Goal: Task Accomplishment & Management: Manage account settings

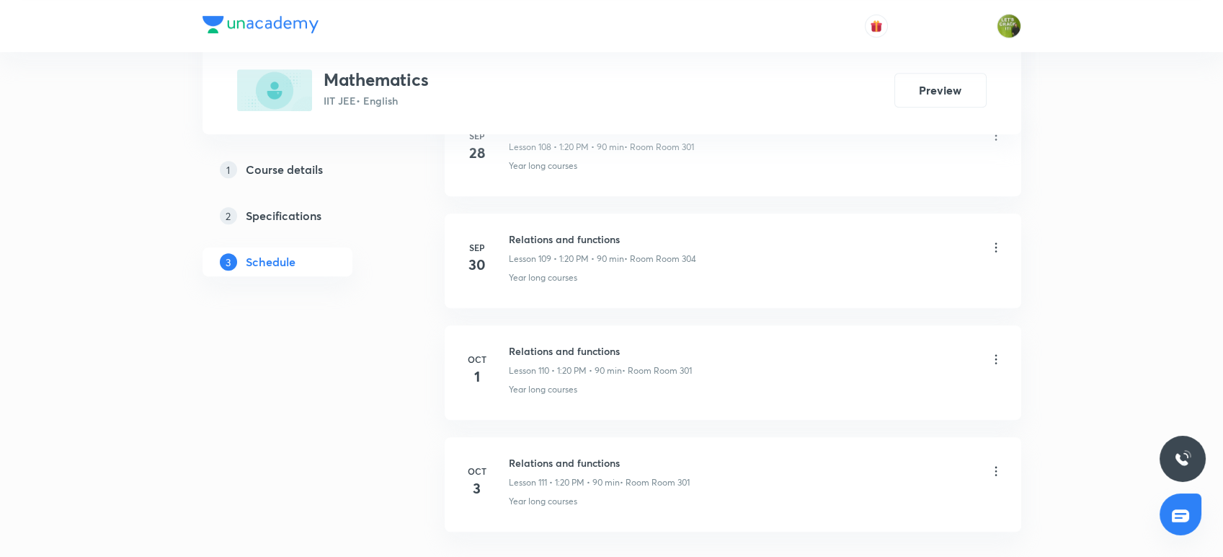
scroll to position [12984, 0]
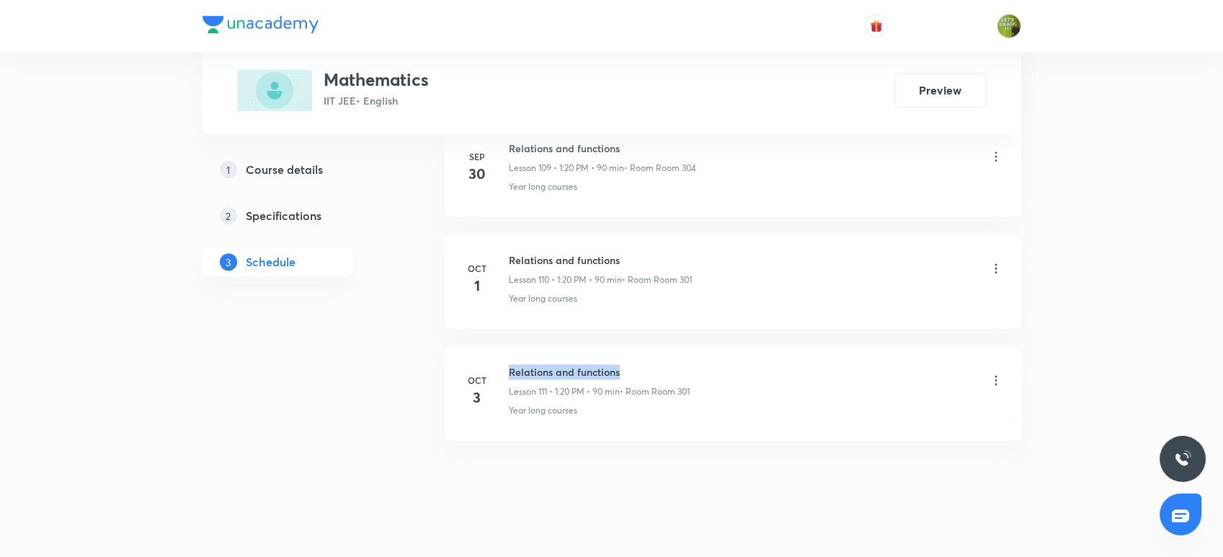
drag, startPoint x: 632, startPoint y: 347, endPoint x: 500, endPoint y: 333, distance: 133.4
click at [500, 346] on li "Oct 3 Relations and functions Lesson 111 • 1:20 PM • 90 min • Room Room 301 Yea…" at bounding box center [733, 393] width 577 height 94
copy h6 "Relations and functions"
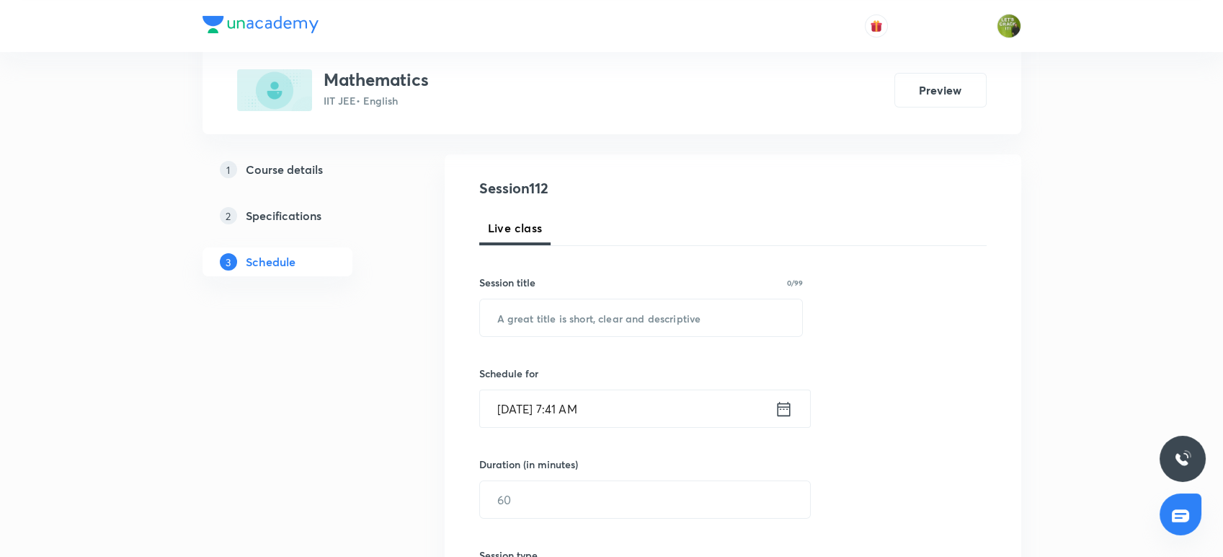
scroll to position [132, 0]
click at [505, 330] on input "text" at bounding box center [641, 319] width 323 height 37
paste input "Relations and functions"
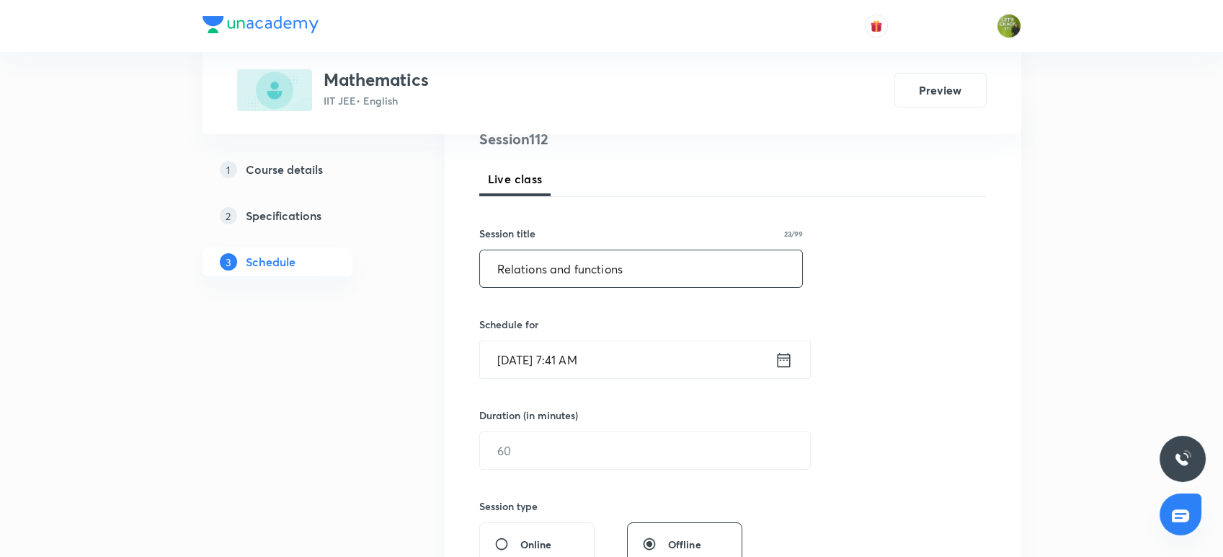
scroll to position [188, 0]
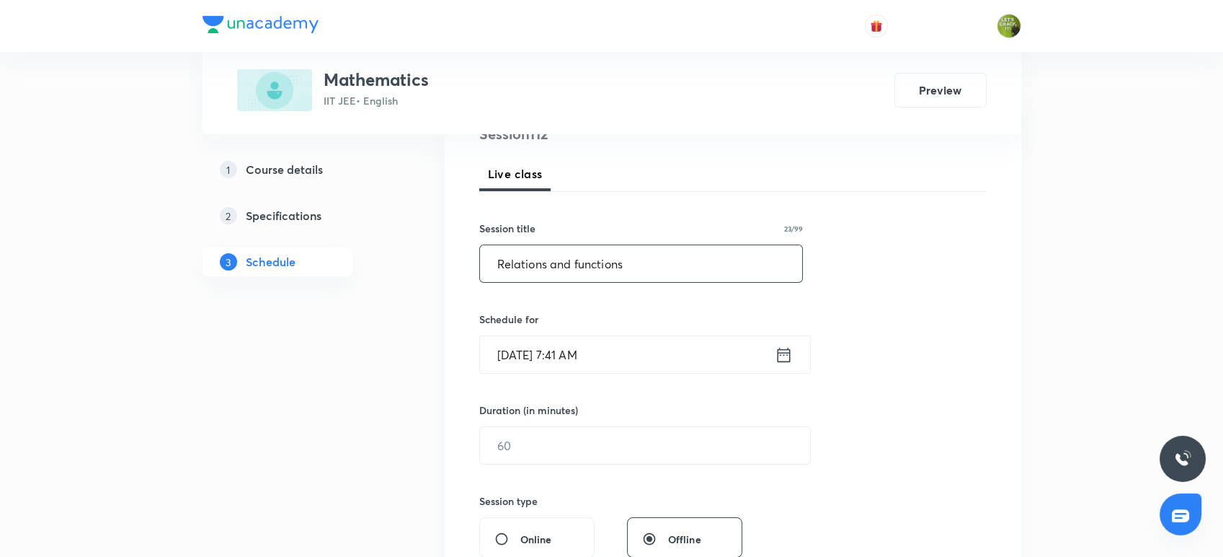
type input "Relations and functions"
click at [796, 355] on div "Oct 4, 2025, 7:41 AM ​" at bounding box center [645, 354] width 332 height 38
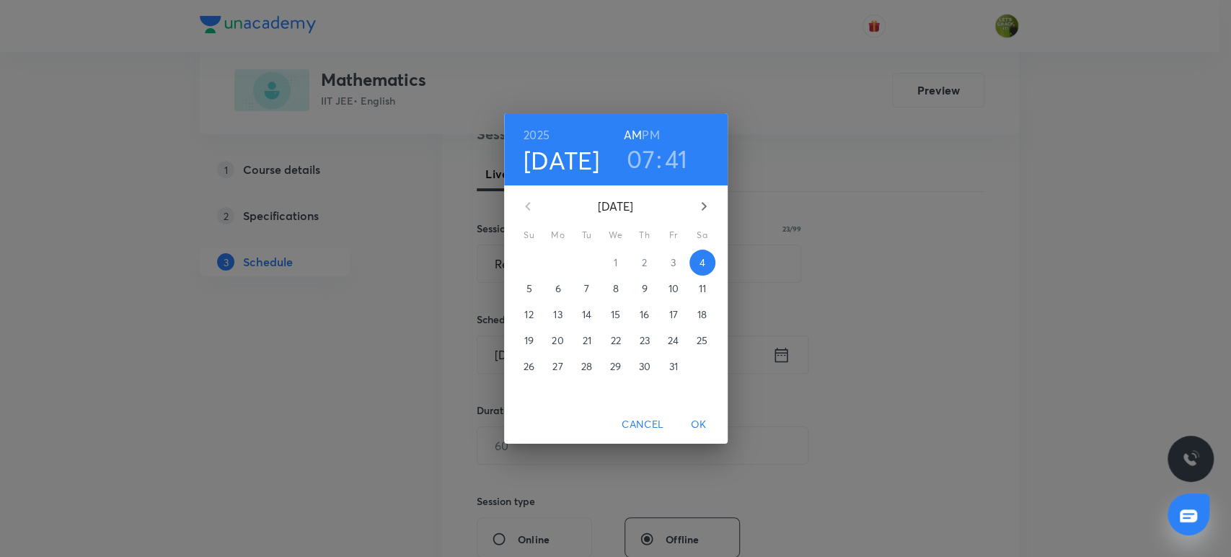
click at [644, 172] on h3 "07" at bounding box center [641, 158] width 28 height 30
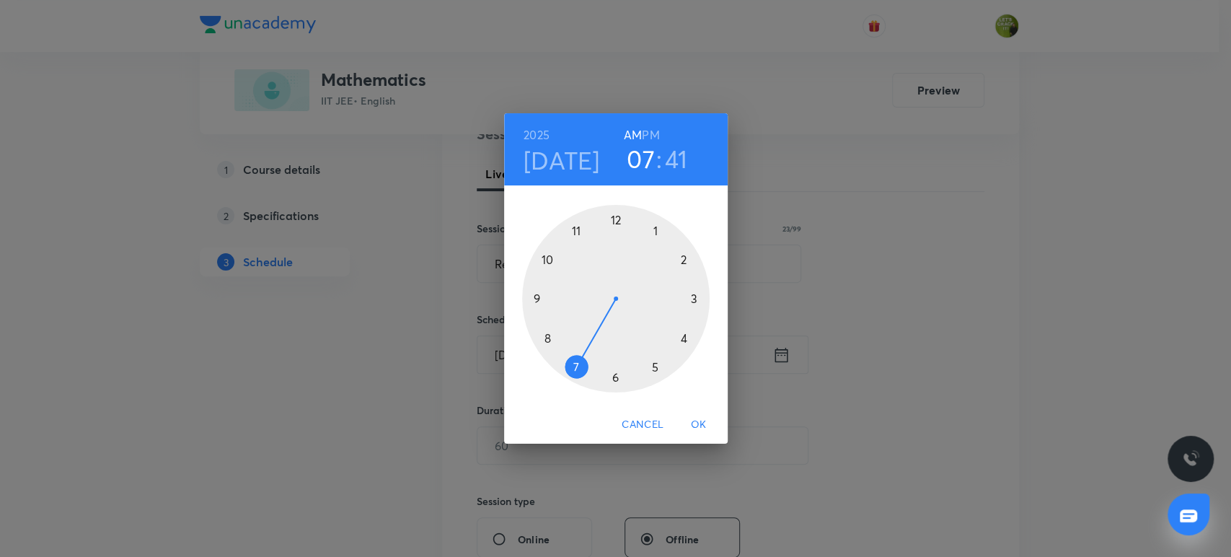
click at [575, 228] on div at bounding box center [615, 298] width 187 height 187
click at [544, 261] on div at bounding box center [615, 298] width 187 height 187
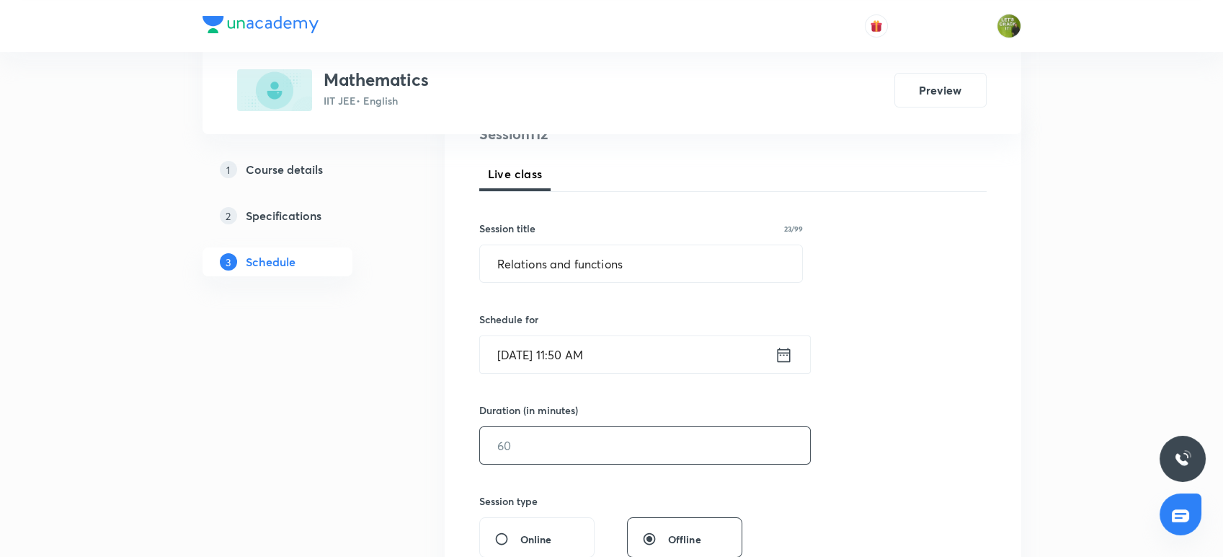
click at [533, 442] on input "text" at bounding box center [645, 445] width 330 height 37
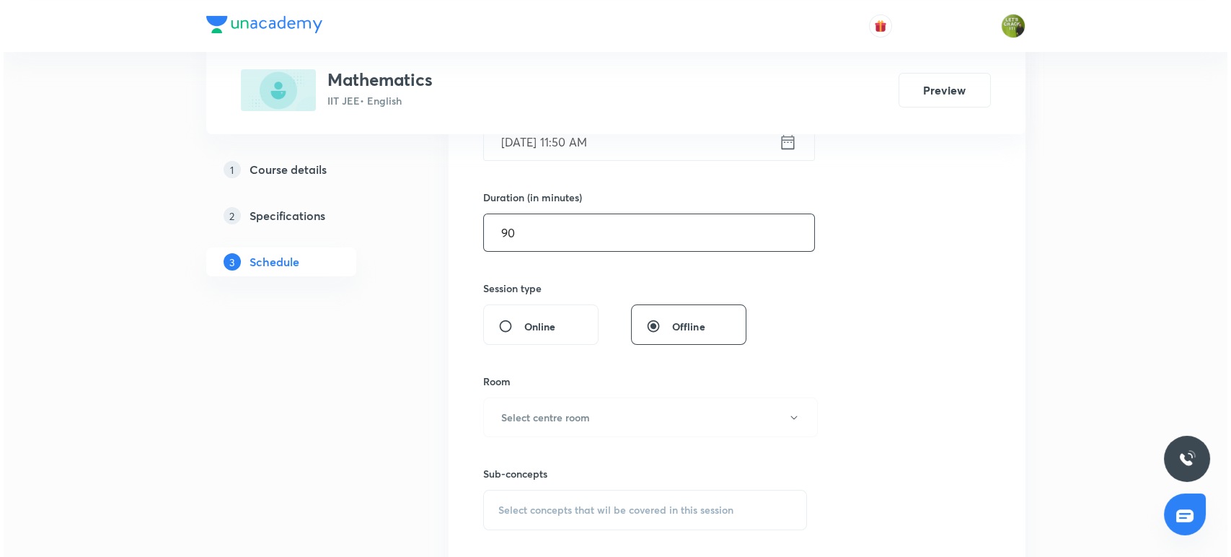
scroll to position [412, 0]
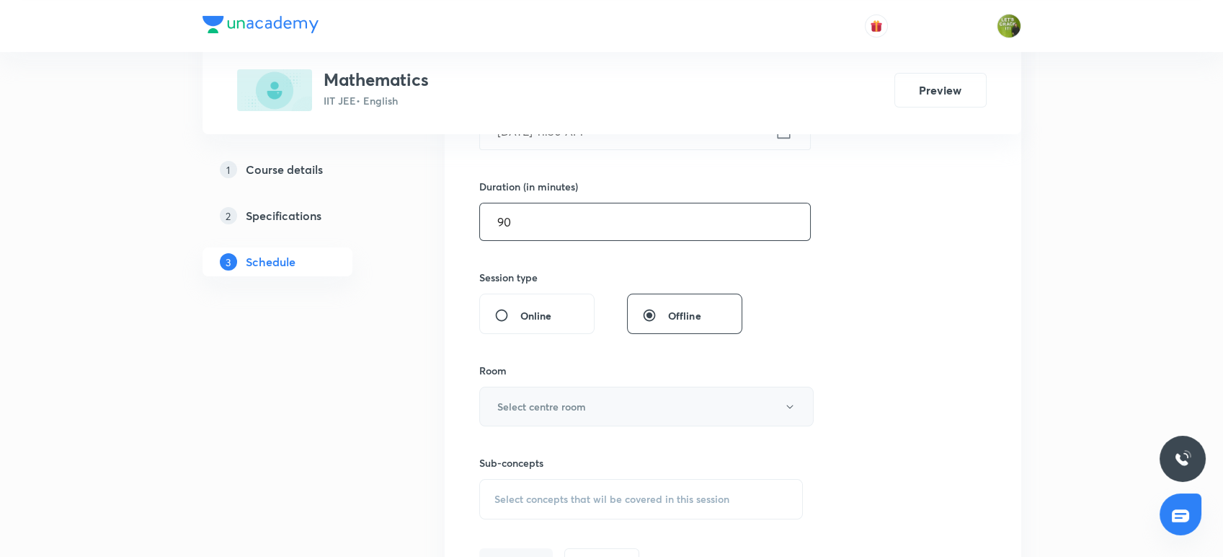
type input "90"
click at [533, 410] on h6 "Select centre room" at bounding box center [541, 406] width 89 height 15
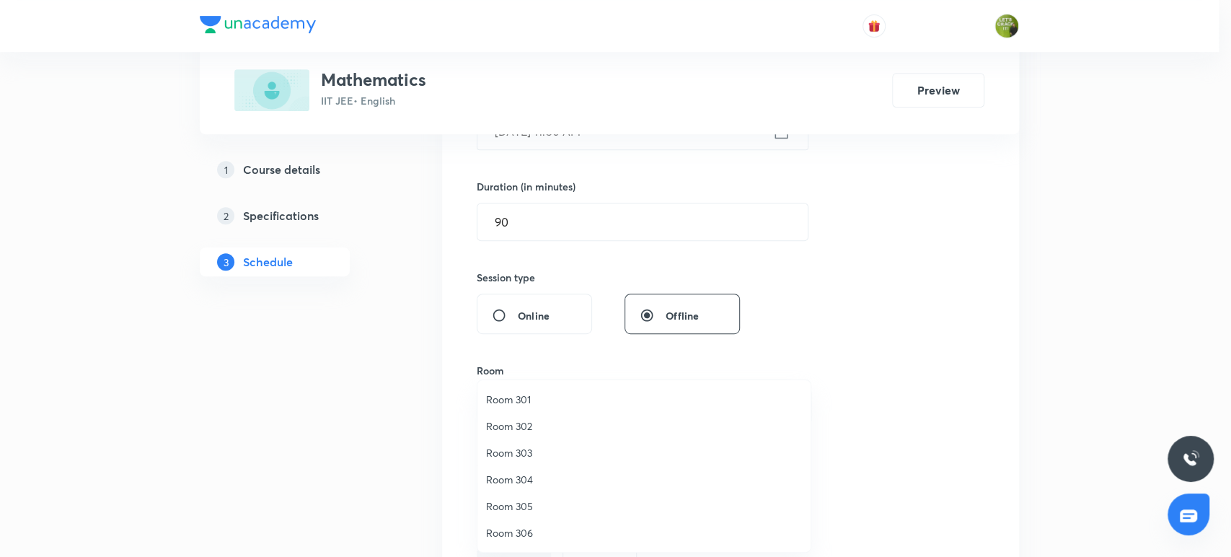
click at [531, 397] on span "Room 301" at bounding box center [644, 398] width 316 height 15
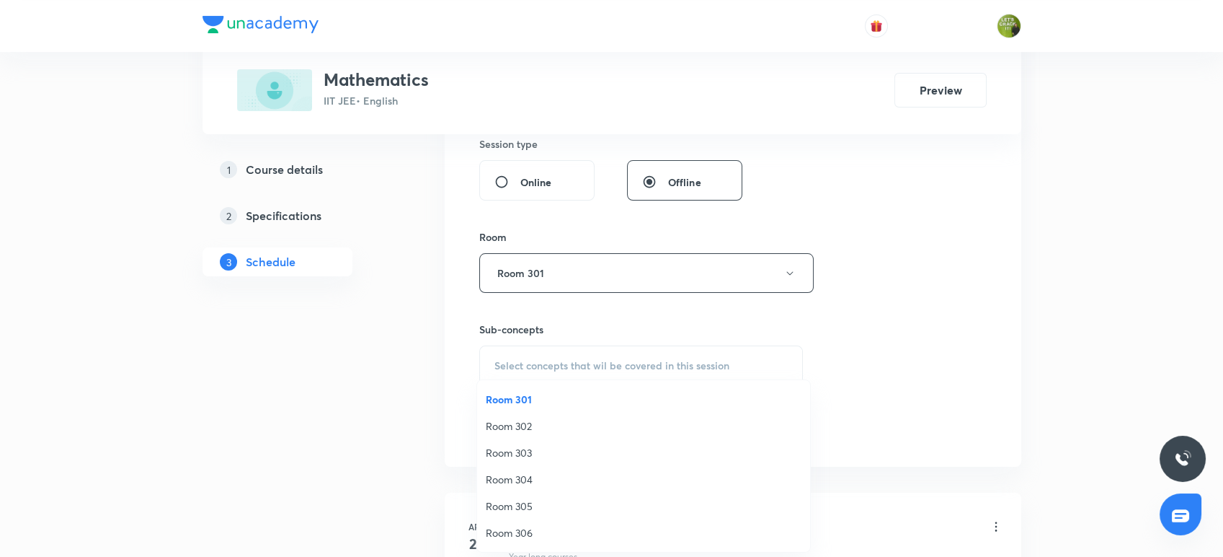
scroll to position [625, 0]
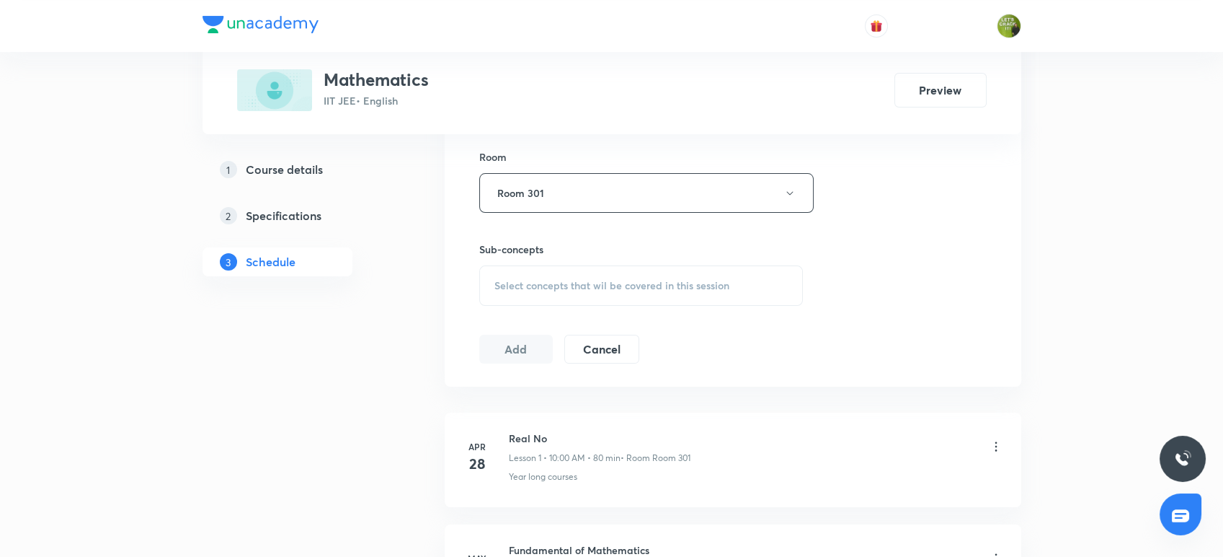
click at [556, 304] on div "Select concepts that wil be covered in this session" at bounding box center [641, 285] width 324 height 40
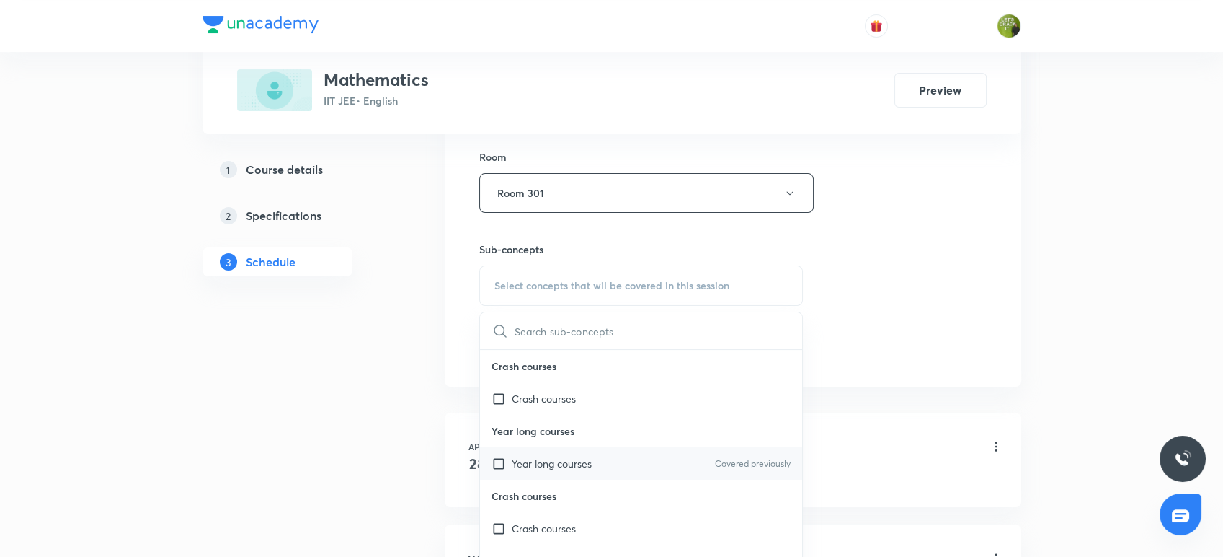
click at [509, 456] on input "checkbox" at bounding box center [502, 463] width 20 height 15
checkbox input "true"
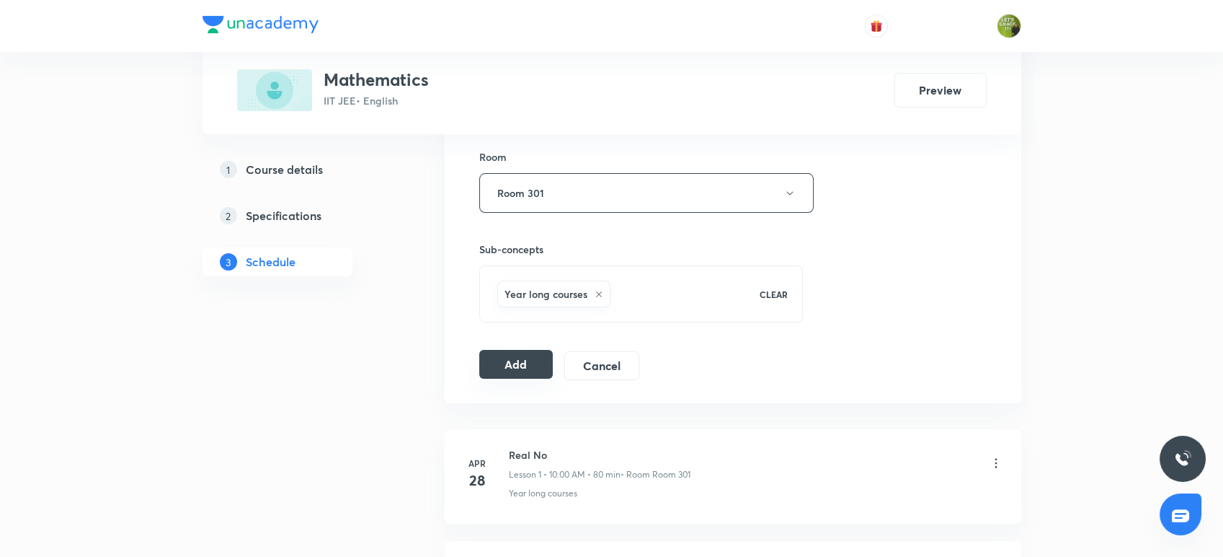
click at [513, 356] on button "Add" at bounding box center [516, 364] width 74 height 29
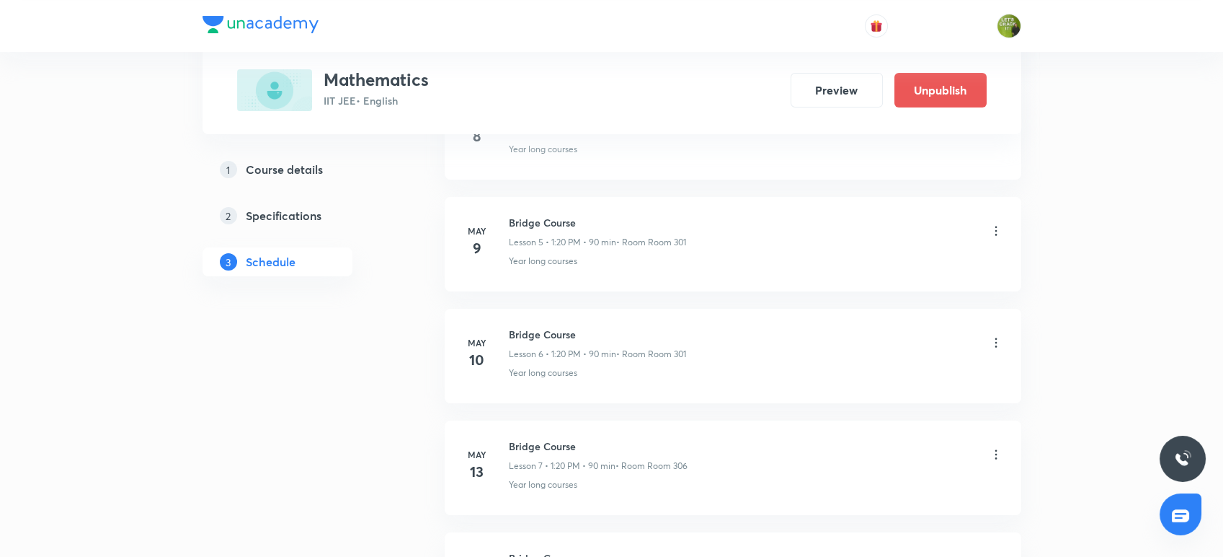
scroll to position [0, 0]
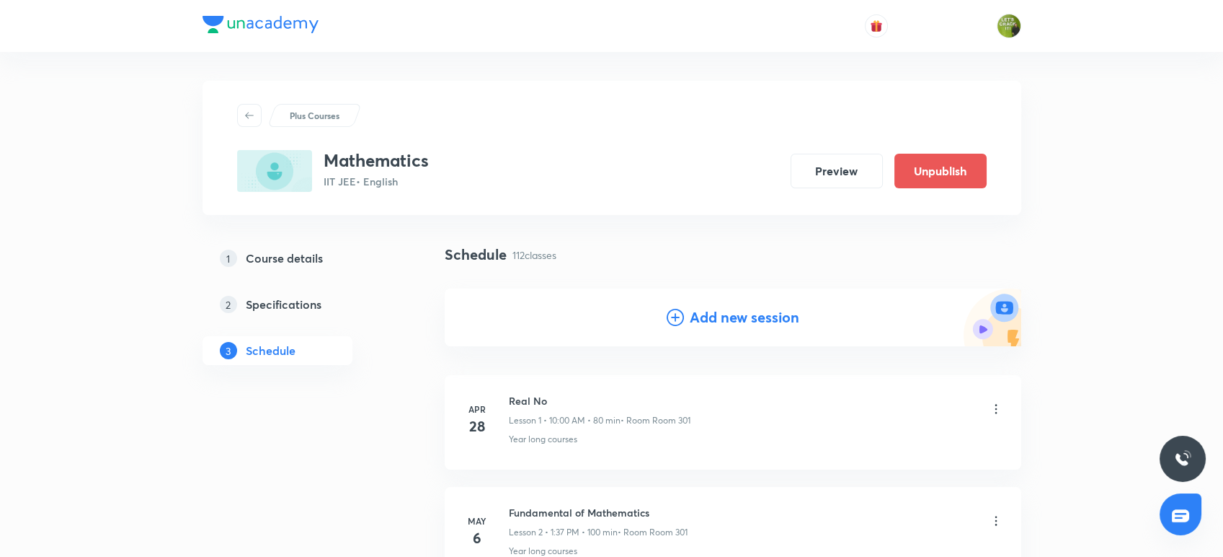
click at [708, 316] on h4 "Add new session" at bounding box center [745, 317] width 110 height 22
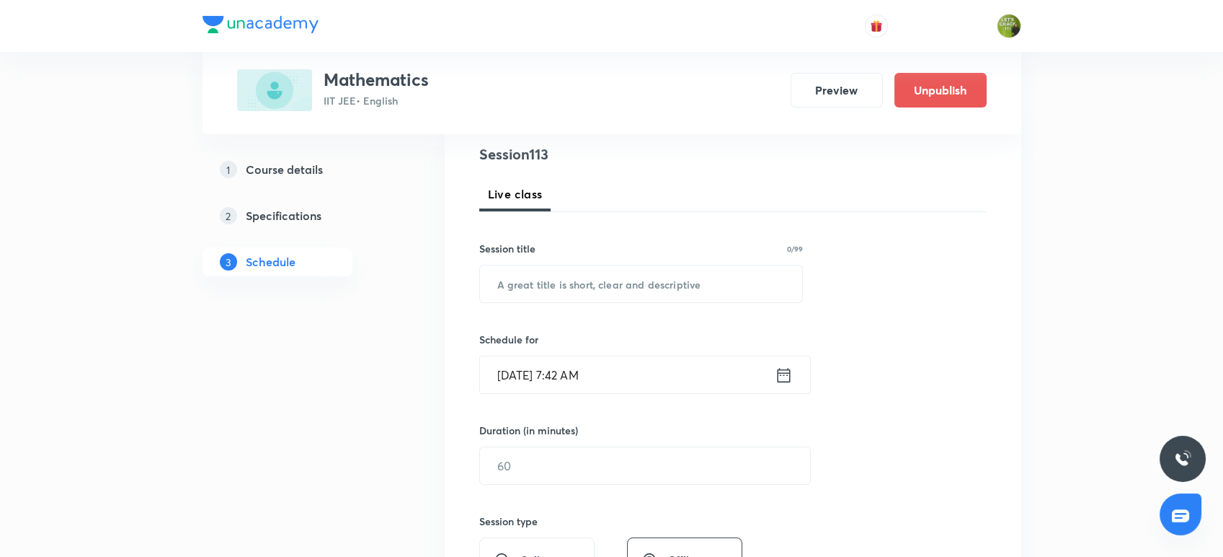
scroll to position [172, 0]
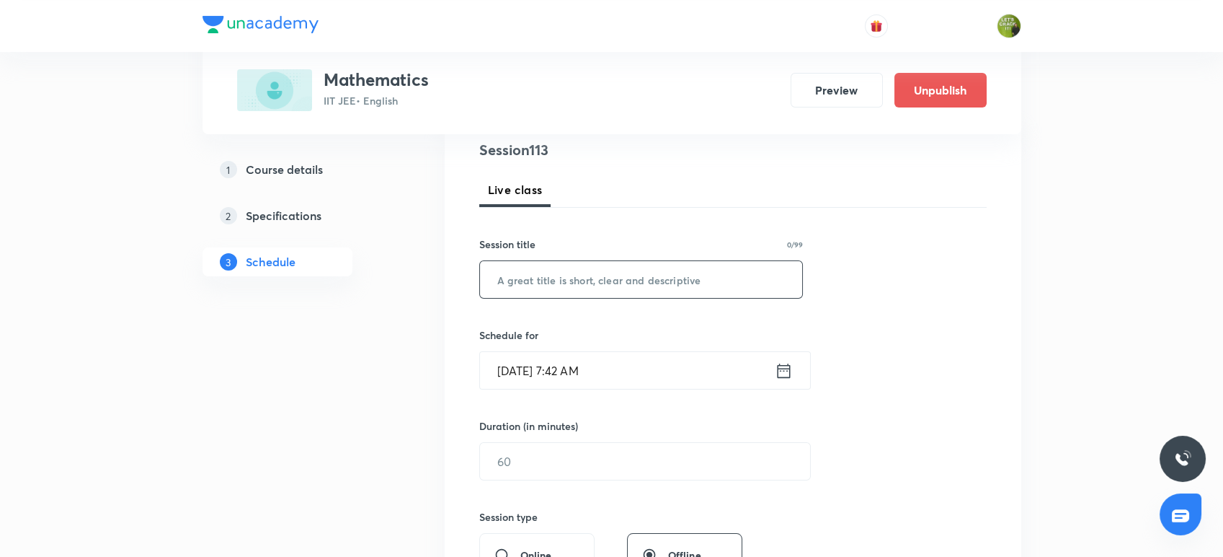
click at [598, 262] on input "text" at bounding box center [641, 279] width 323 height 37
paste input "Relations and functions"
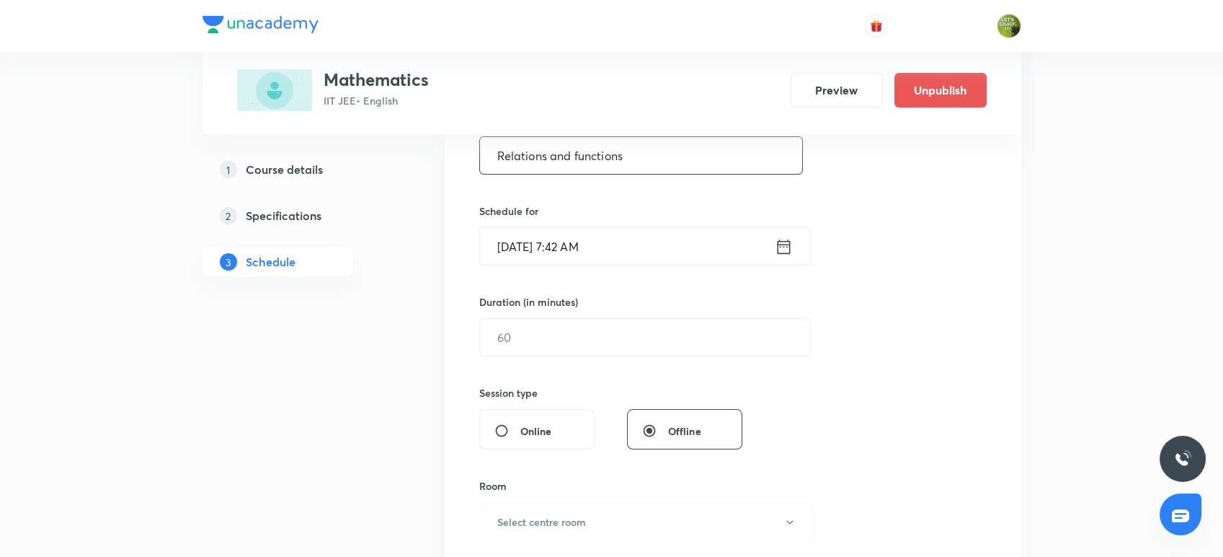
scroll to position [304, 0]
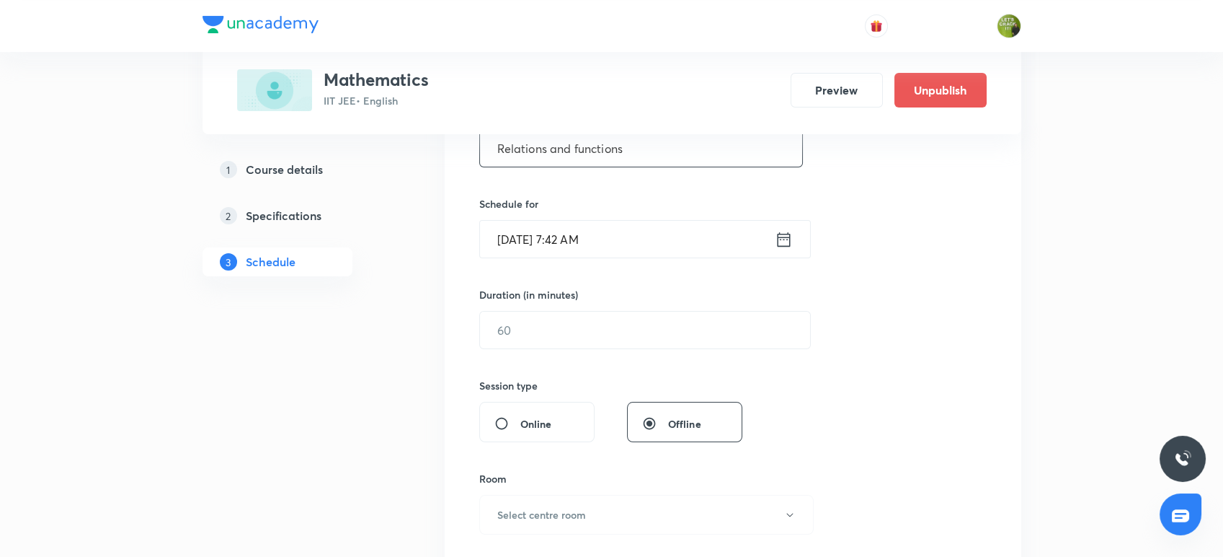
type input "Relations and functions"
click at [781, 239] on icon at bounding box center [784, 239] width 18 height 20
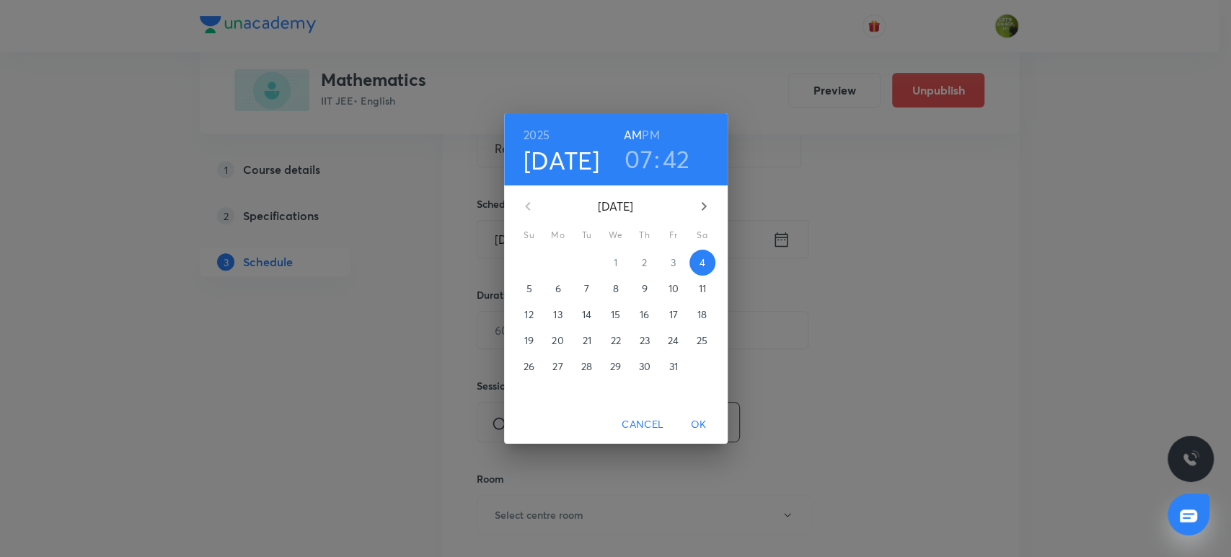
click at [655, 130] on h6 "PM" at bounding box center [650, 135] width 17 height 20
click at [634, 166] on h3 "07" at bounding box center [638, 158] width 28 height 30
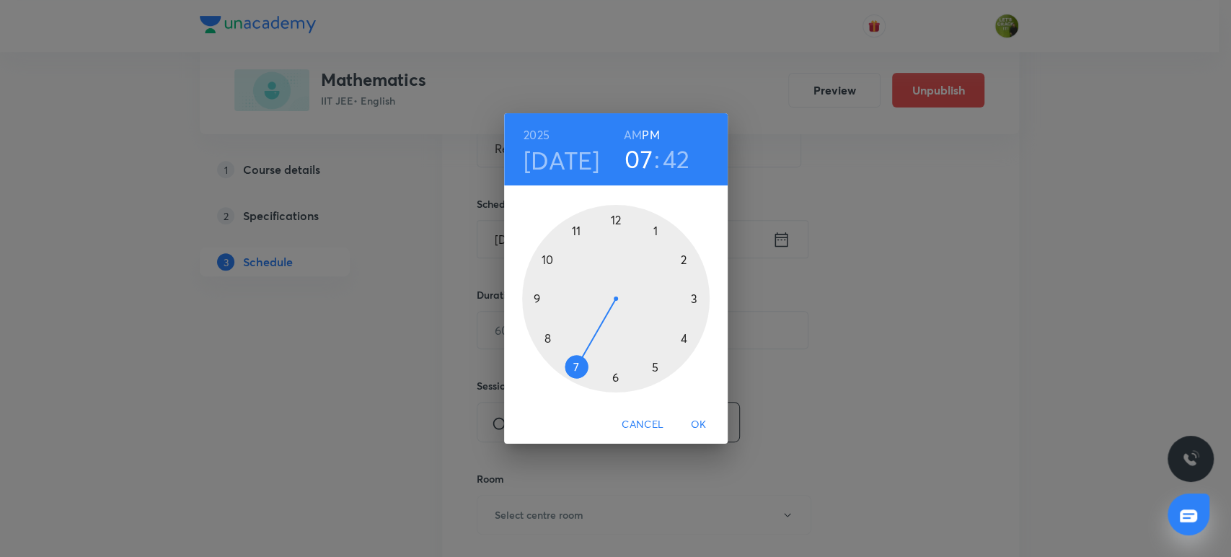
click at [652, 229] on div at bounding box center [615, 298] width 187 height 187
click at [681, 339] on div at bounding box center [615, 298] width 187 height 187
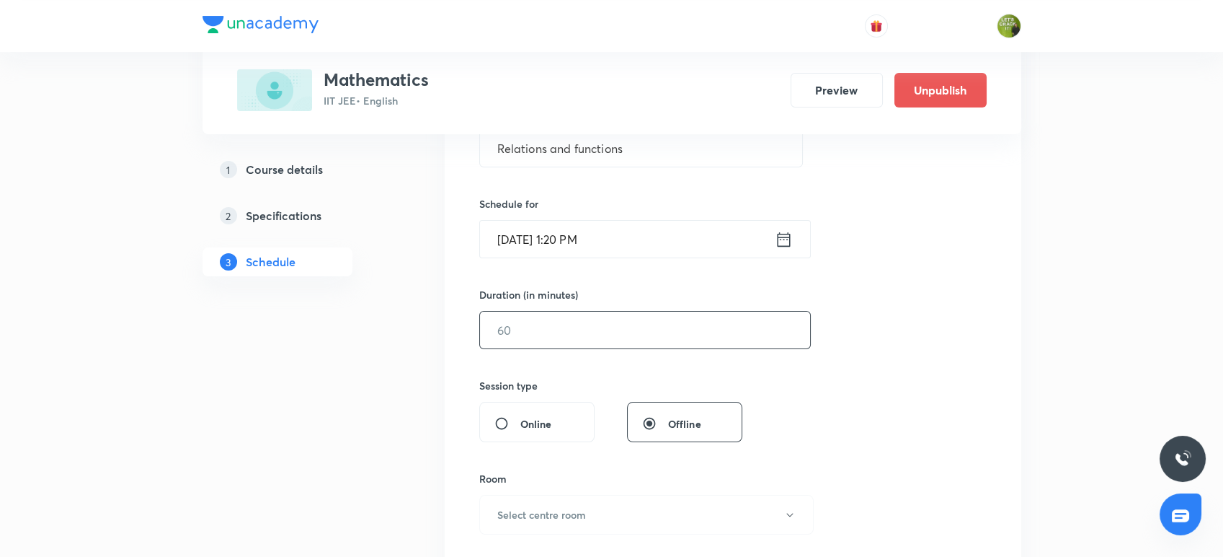
click at [673, 333] on input "text" at bounding box center [645, 329] width 330 height 37
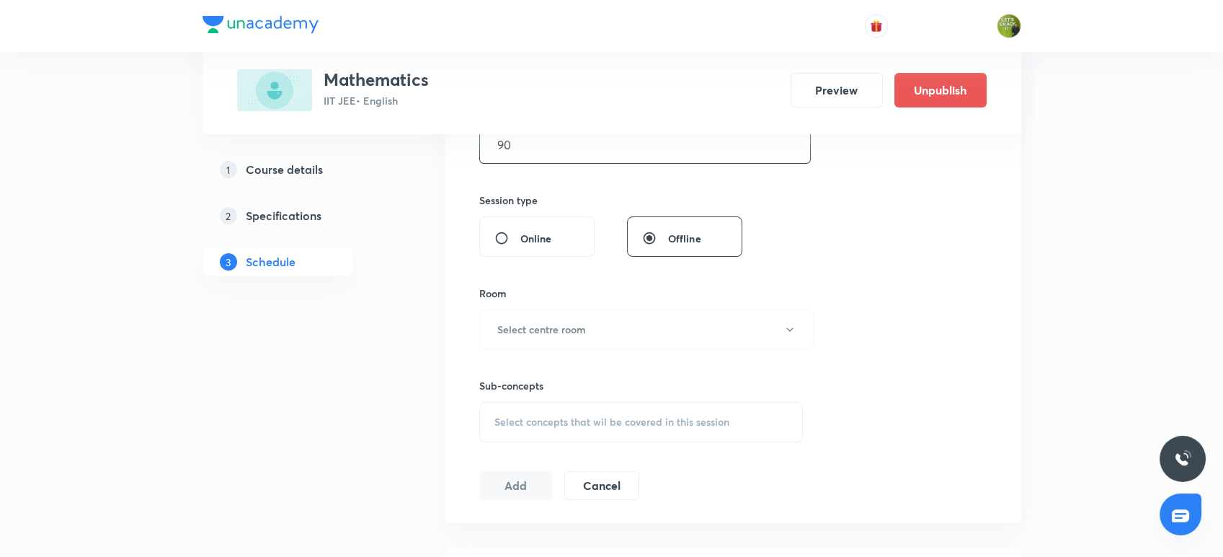
scroll to position [492, 0]
type input "90"
click at [642, 321] on button "Select centre room" at bounding box center [646, 326] width 335 height 40
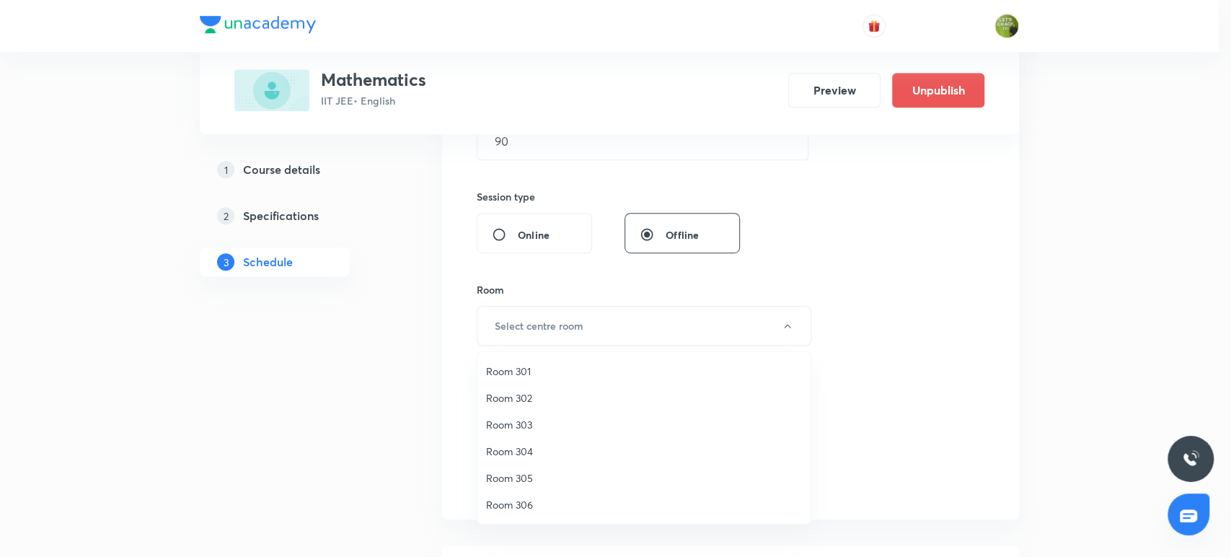
click at [552, 376] on span "Room 301" at bounding box center [644, 370] width 316 height 15
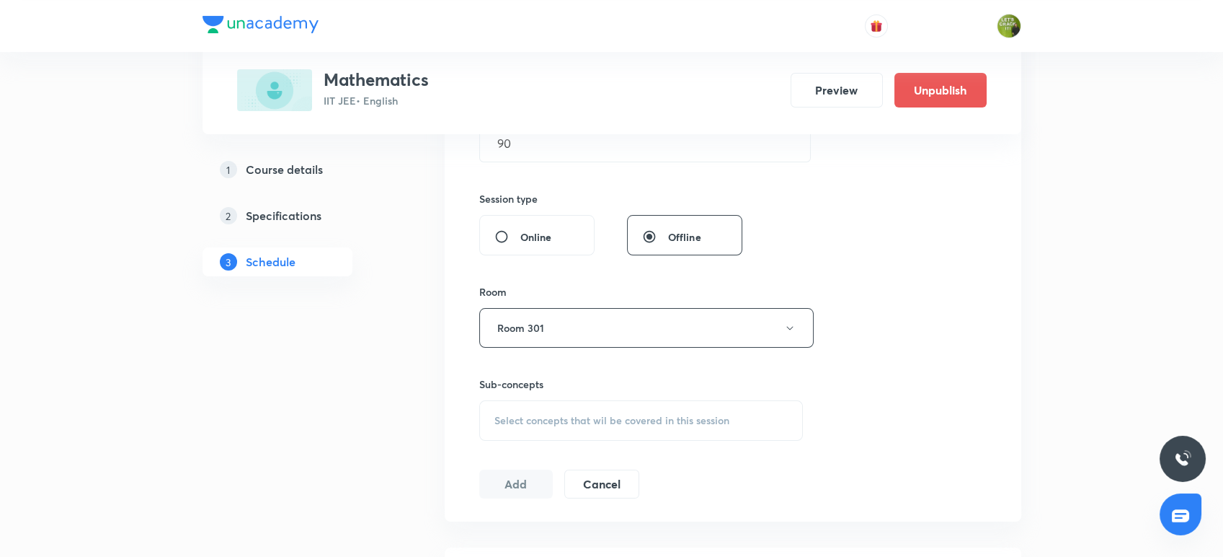
scroll to position [500, 0]
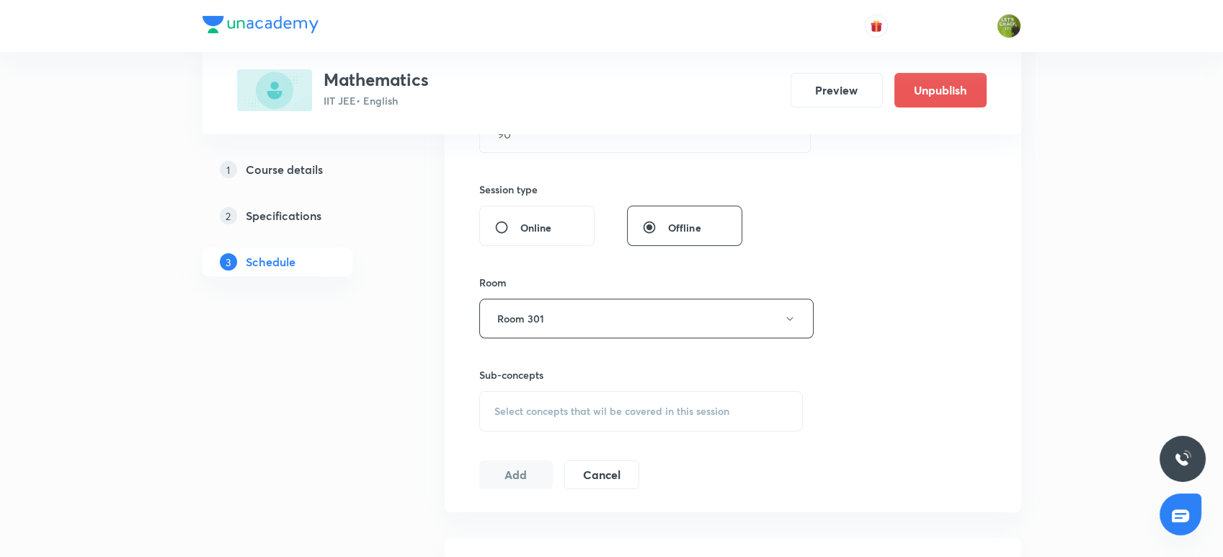
click at [549, 407] on span "Select concepts that wil be covered in this session" at bounding box center [612, 411] width 235 height 12
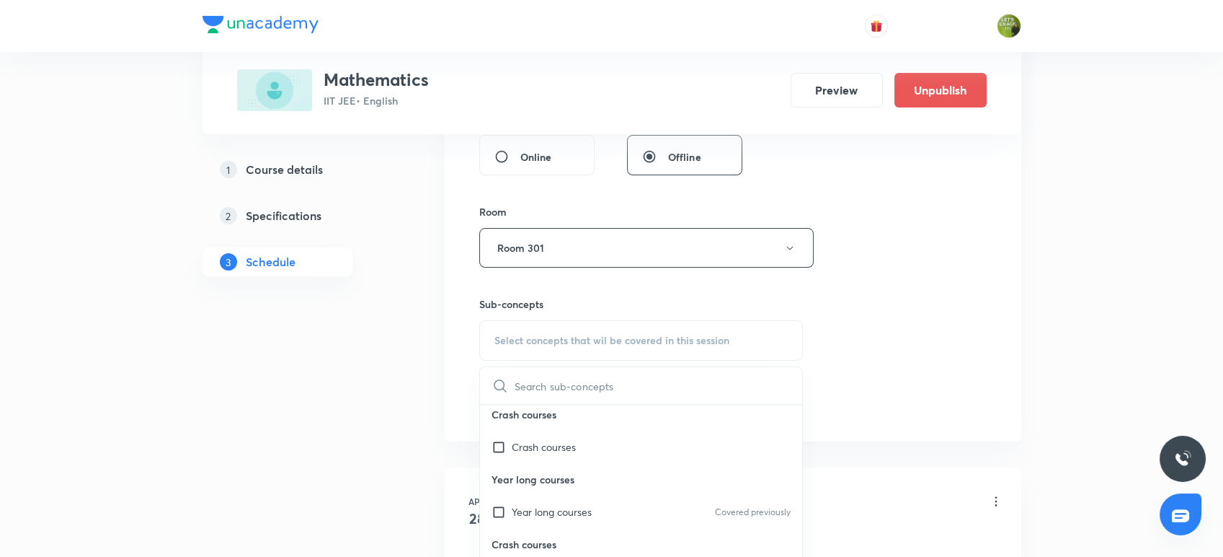
scroll to position [573, 0]
click at [518, 521] on div "Year long courses Covered previously" at bounding box center [641, 508] width 323 height 32
checkbox input "true"
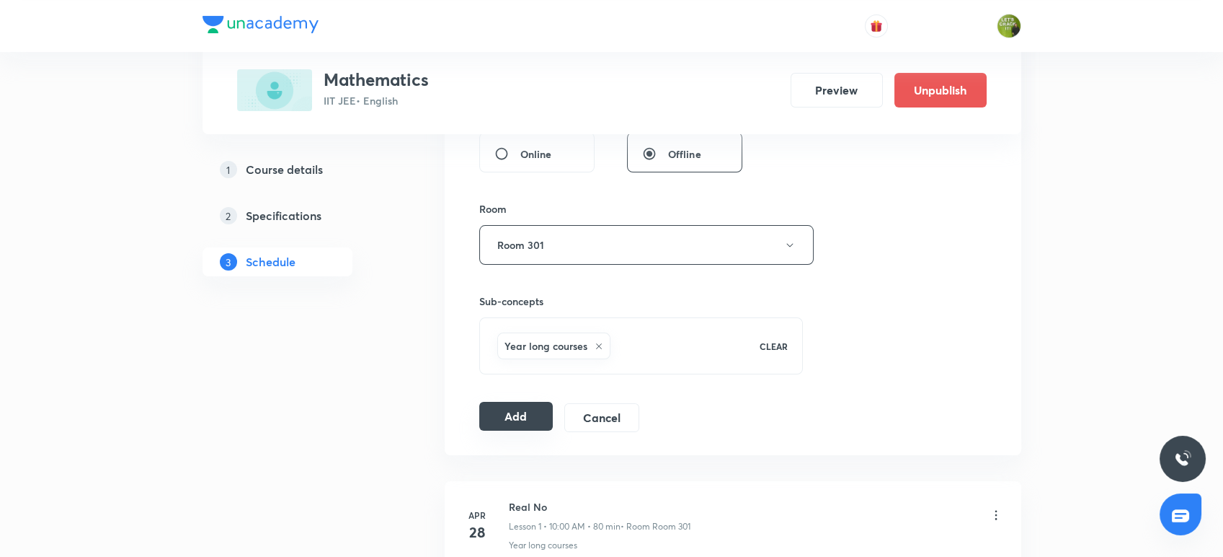
click at [513, 418] on button "Add" at bounding box center [516, 416] width 74 height 29
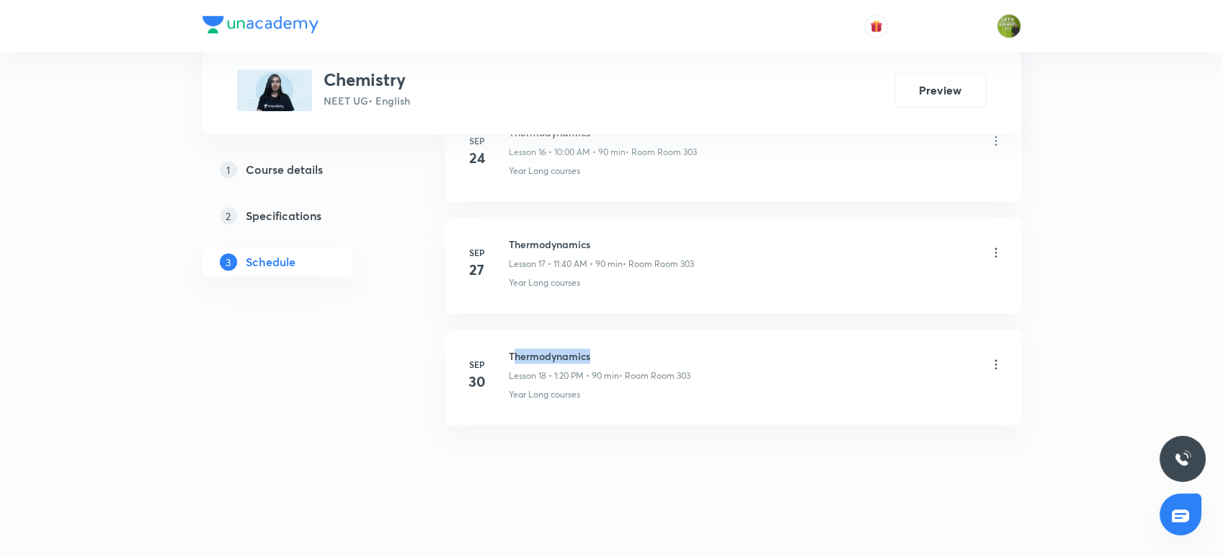
drag, startPoint x: 593, startPoint y: 350, endPoint x: 512, endPoint y: 331, distance: 83.6
click at [512, 331] on li "[DATE] Thermodynamics Lesson 18 • 1:20 PM • 90 min • Room Room 303 Year Long co…" at bounding box center [733, 377] width 577 height 94
click at [606, 355] on h6 "Thermodynamics" at bounding box center [600, 355] width 182 height 15
drag, startPoint x: 606, startPoint y: 355, endPoint x: 498, endPoint y: 328, distance: 110.9
click at [498, 330] on li "[DATE] Thermodynamics Lesson 18 • 1:20 PM • 90 min • Room Room 303 Year Long co…" at bounding box center [733, 377] width 577 height 94
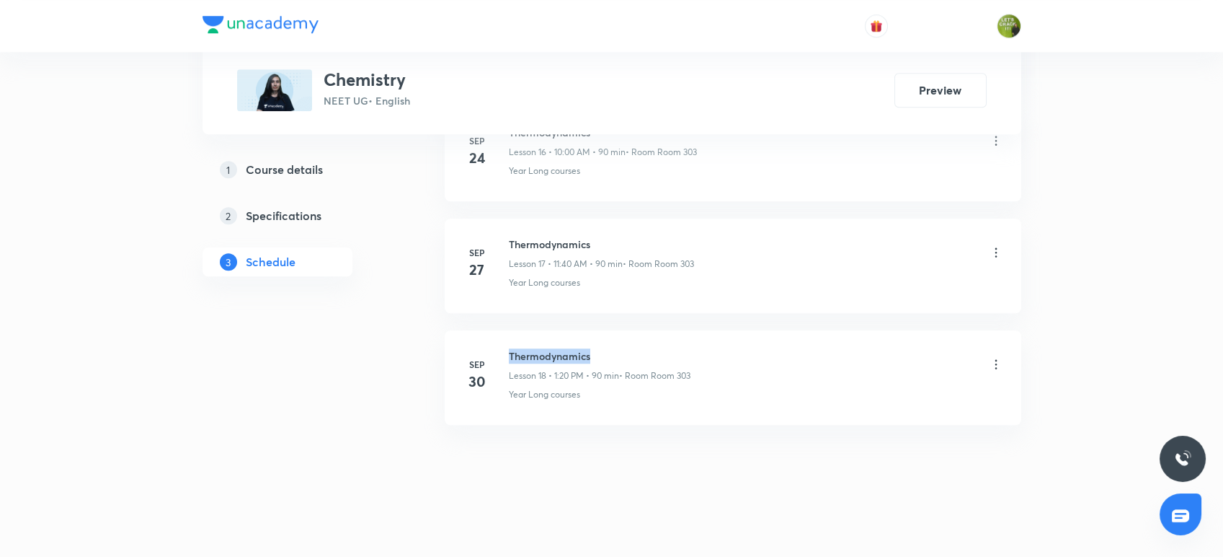
copy h6 "Thermodynamics"
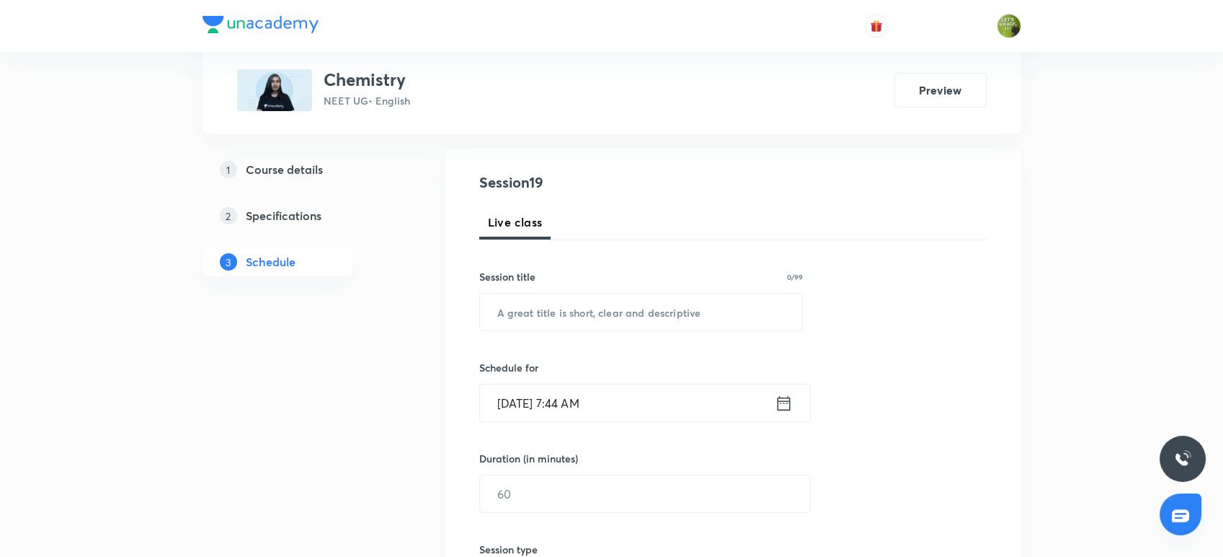
scroll to position [143, 0]
click at [627, 298] on input "text" at bounding box center [641, 308] width 323 height 37
paste input "Thermodynamics"
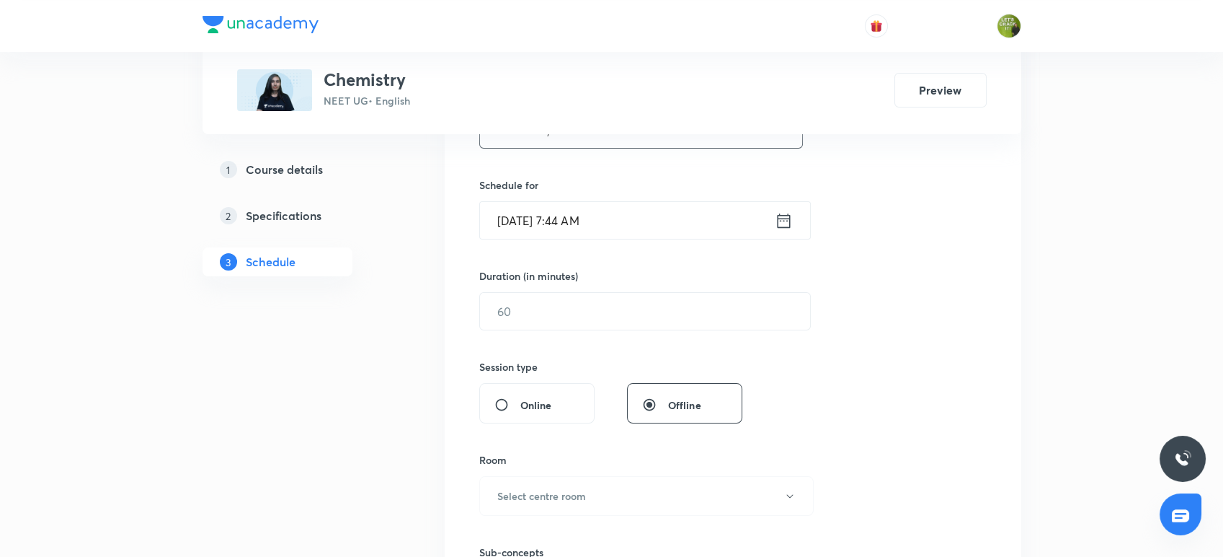
scroll to position [323, 0]
type input "Thermodynamics"
click at [780, 231] on div "[DATE] 7:44 AM ​" at bounding box center [645, 219] width 332 height 38
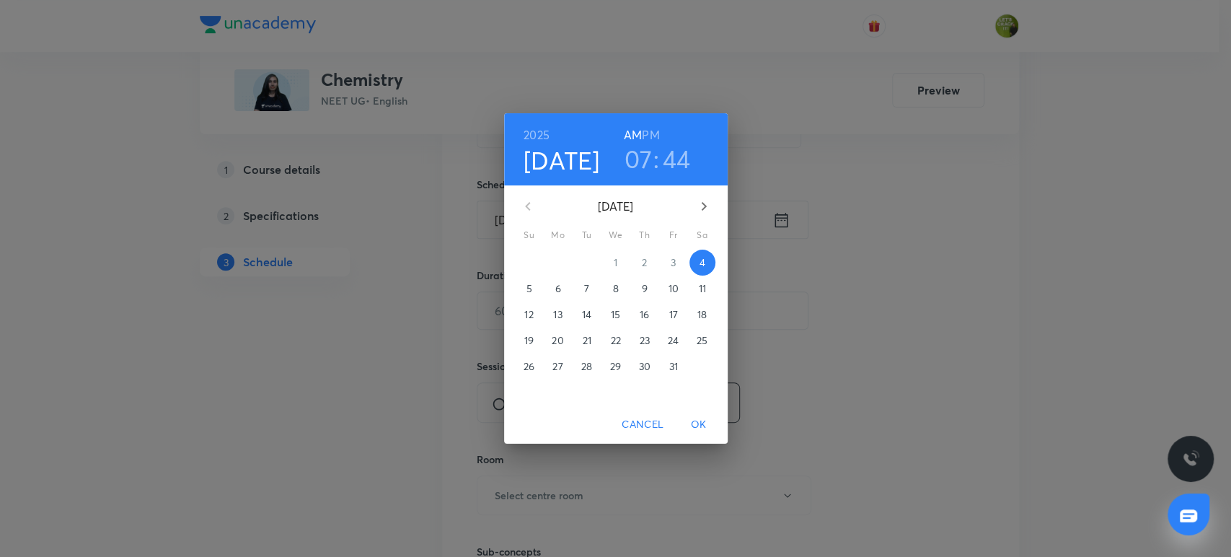
click at [647, 160] on h3 "07" at bounding box center [638, 158] width 28 height 30
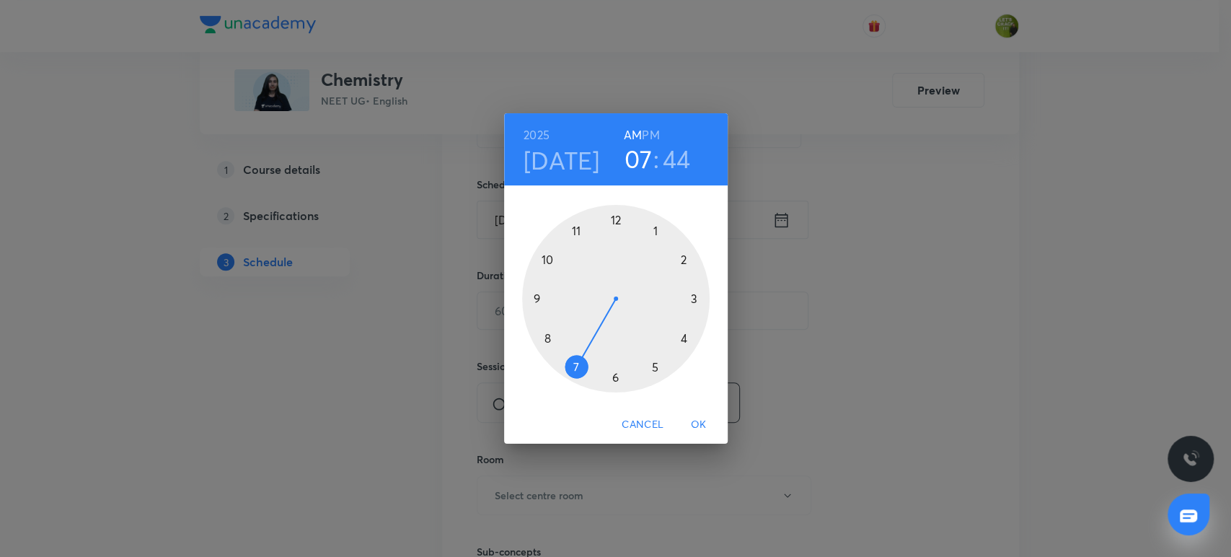
click at [546, 259] on div at bounding box center [615, 298] width 187 height 187
click at [612, 219] on div at bounding box center [615, 298] width 187 height 187
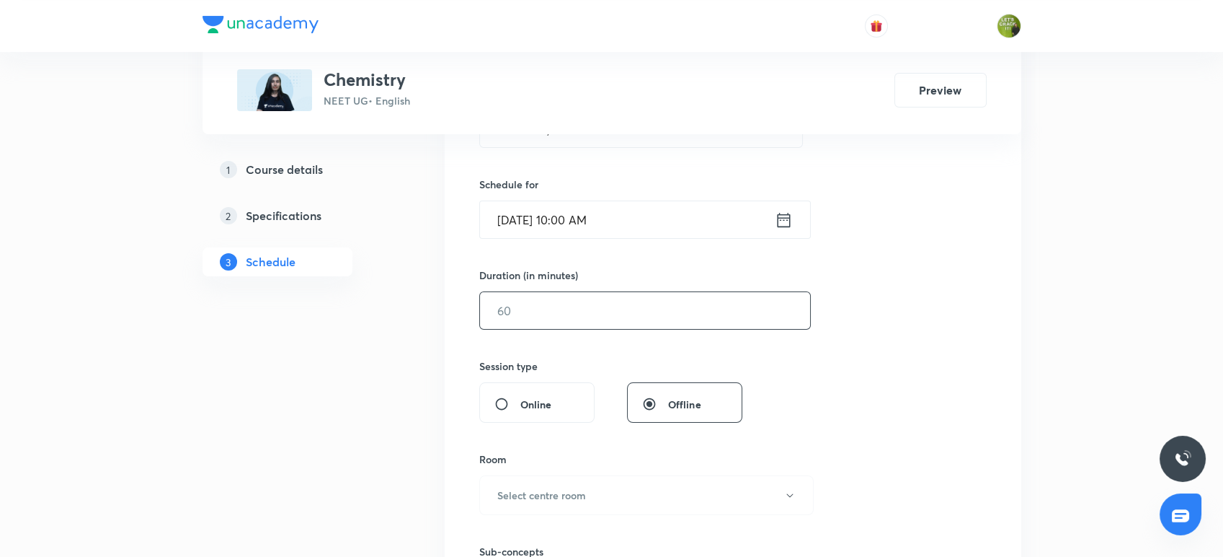
click at [546, 310] on input "text" at bounding box center [645, 310] width 330 height 37
type input "8"
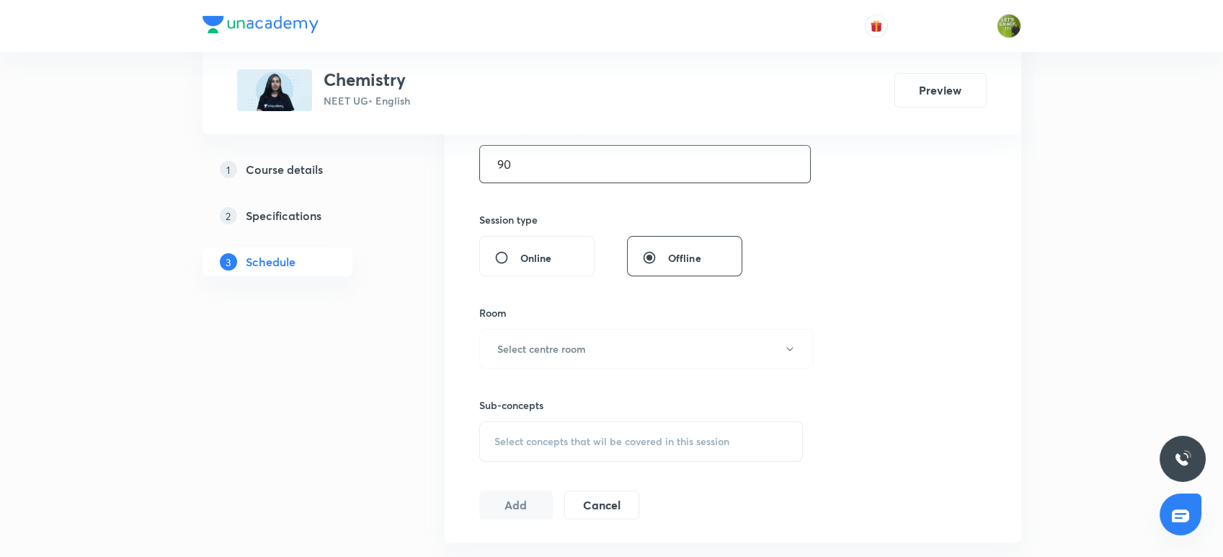
scroll to position [490, 0]
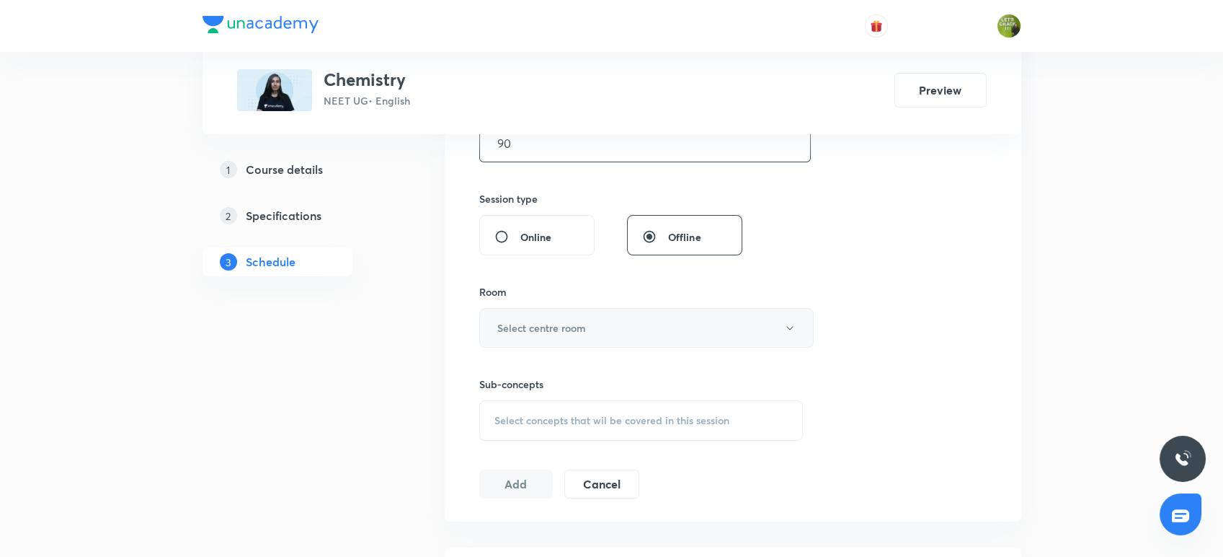
type input "90"
click at [582, 322] on h6 "Select centre room" at bounding box center [541, 327] width 89 height 15
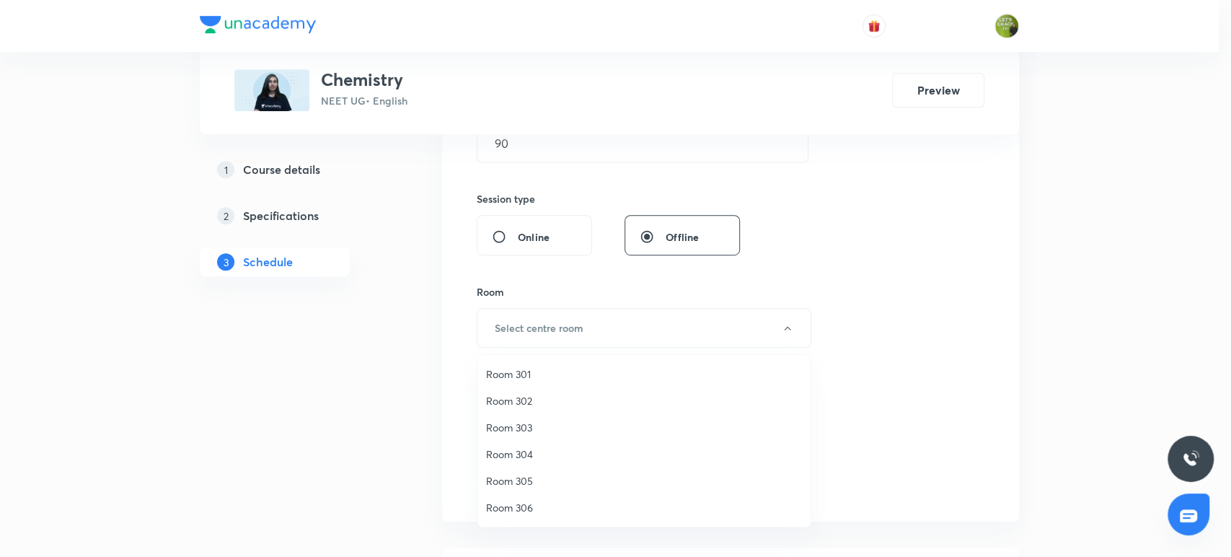
click at [549, 400] on span "Room 302" at bounding box center [644, 400] width 316 height 15
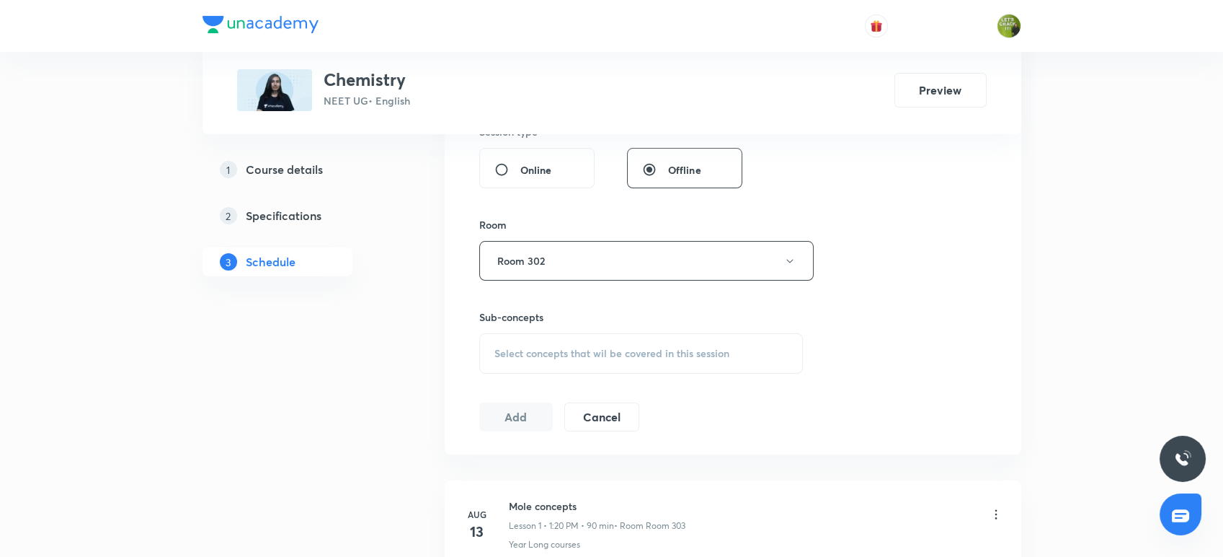
scroll to position [560, 0]
click at [555, 347] on span "Select concepts that wil be covered in this session" at bounding box center [612, 351] width 235 height 12
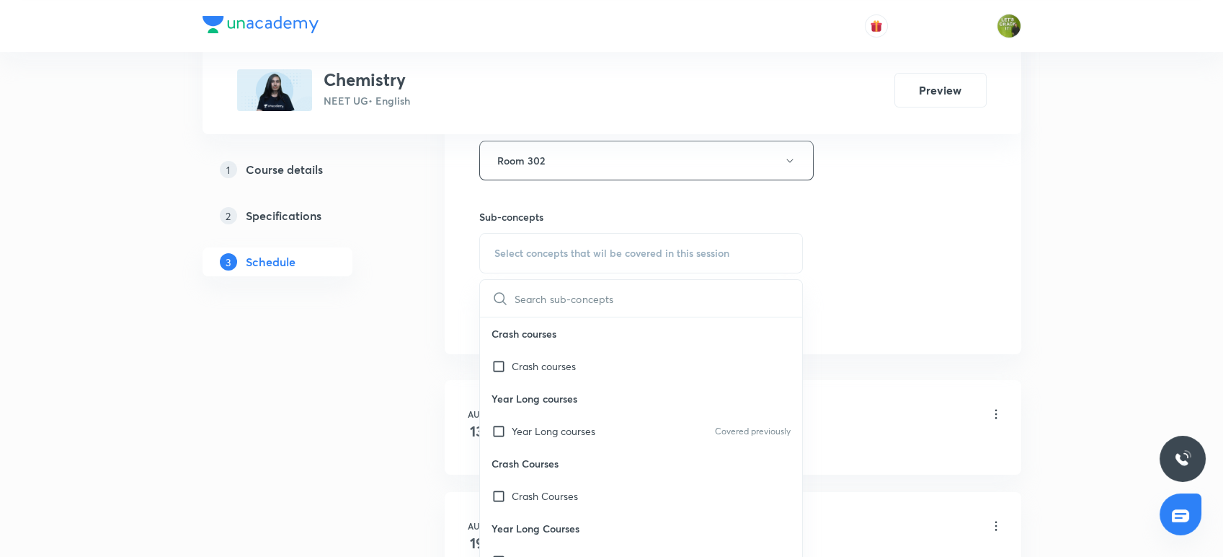
scroll to position [670, 0]
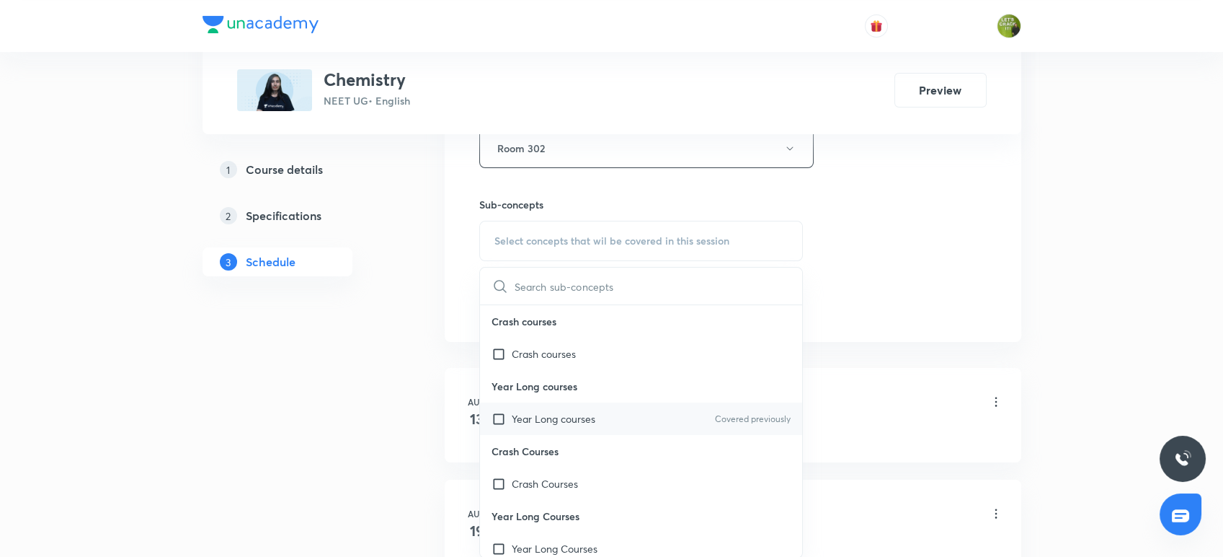
click at [503, 412] on input "checkbox" at bounding box center [502, 418] width 20 height 15
checkbox input "true"
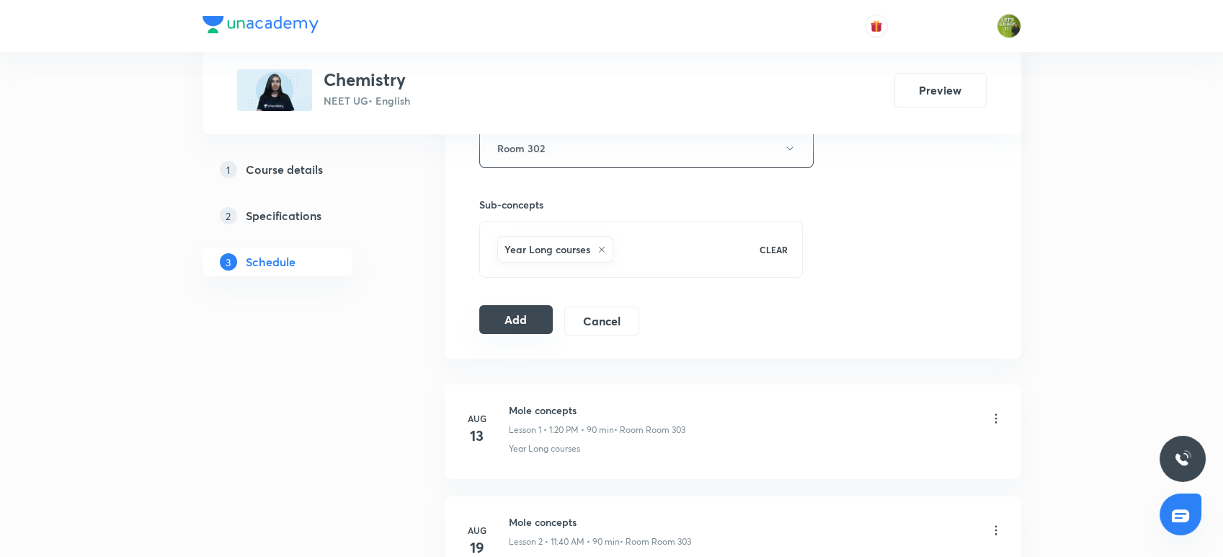
click at [530, 312] on button "Add" at bounding box center [516, 319] width 74 height 29
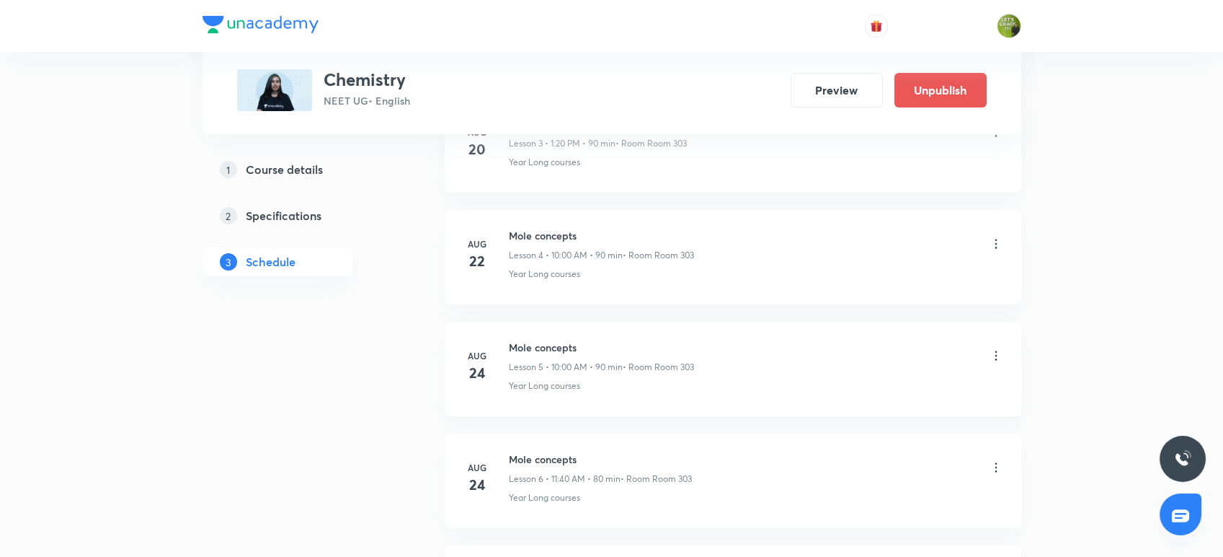
scroll to position [0, 0]
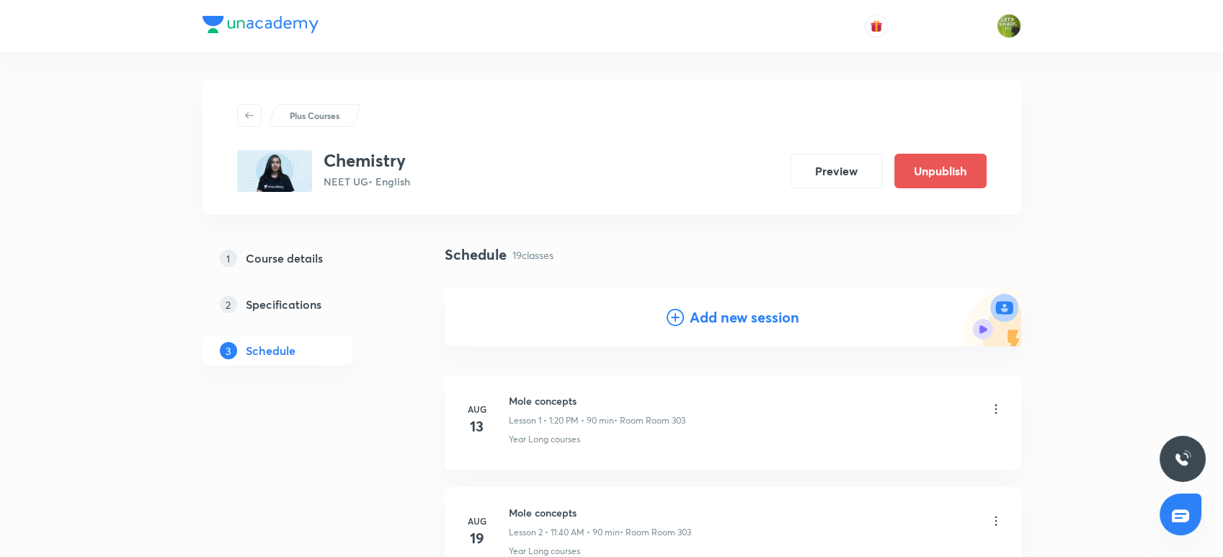
click at [732, 314] on h4 "Add new session" at bounding box center [745, 317] width 110 height 22
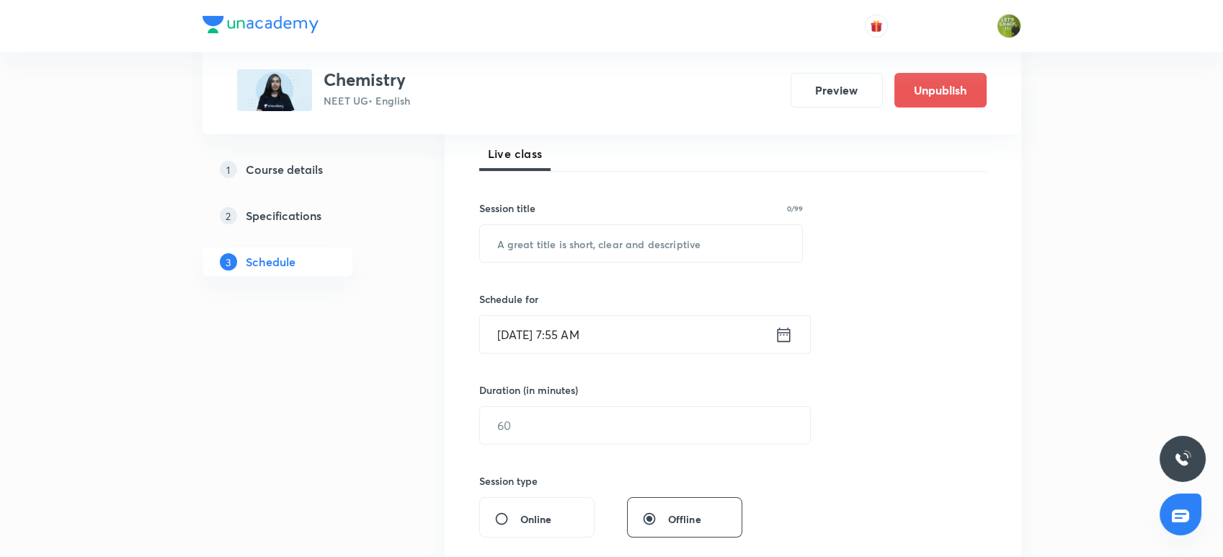
scroll to position [210, 0]
click at [660, 226] on input "text" at bounding box center [641, 241] width 323 height 37
paste input "Thermodynamics"
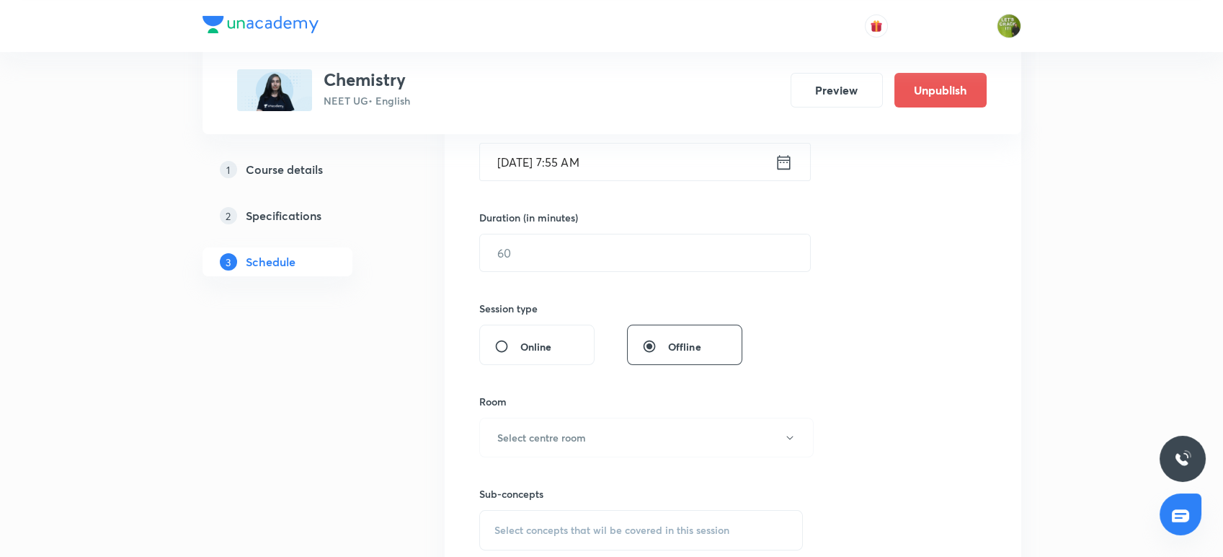
scroll to position [400, 0]
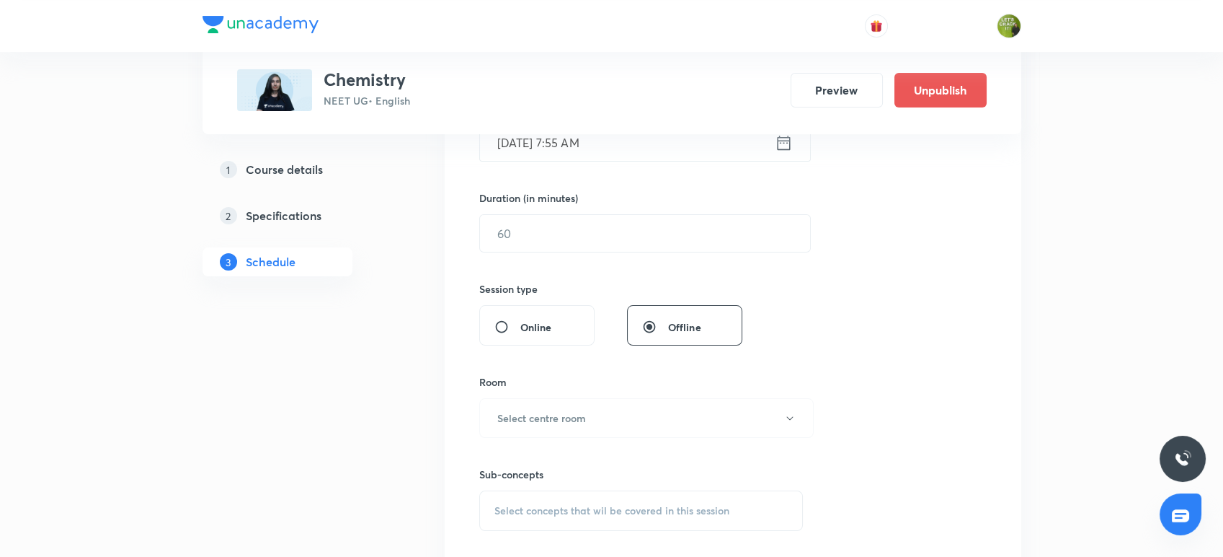
type input "Thermodynamics"
click at [789, 144] on icon at bounding box center [784, 143] width 18 height 20
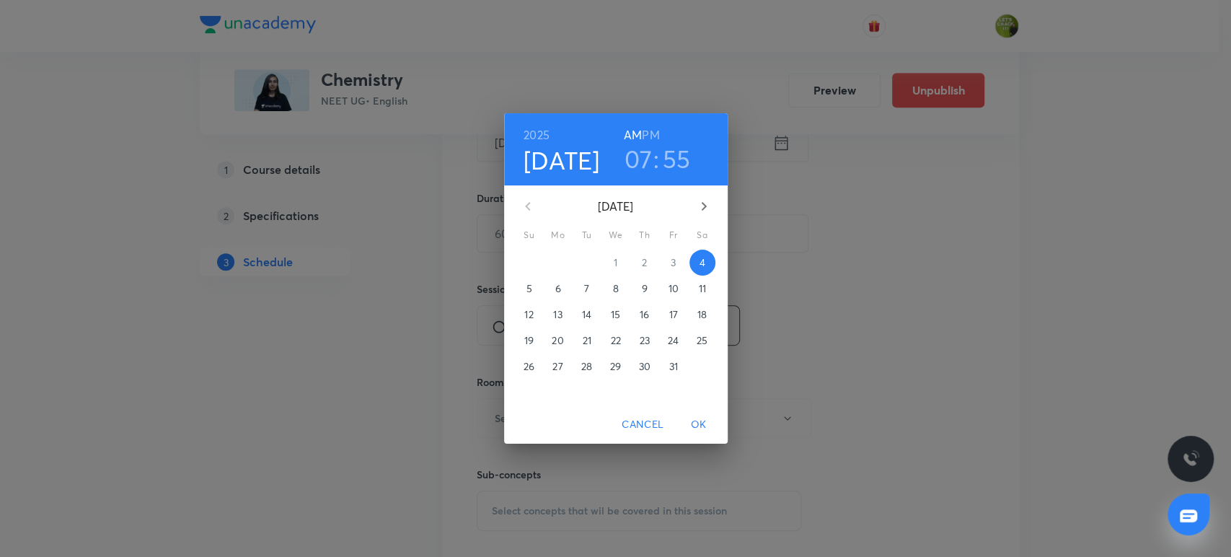
click at [641, 152] on h3 "07" at bounding box center [638, 158] width 28 height 30
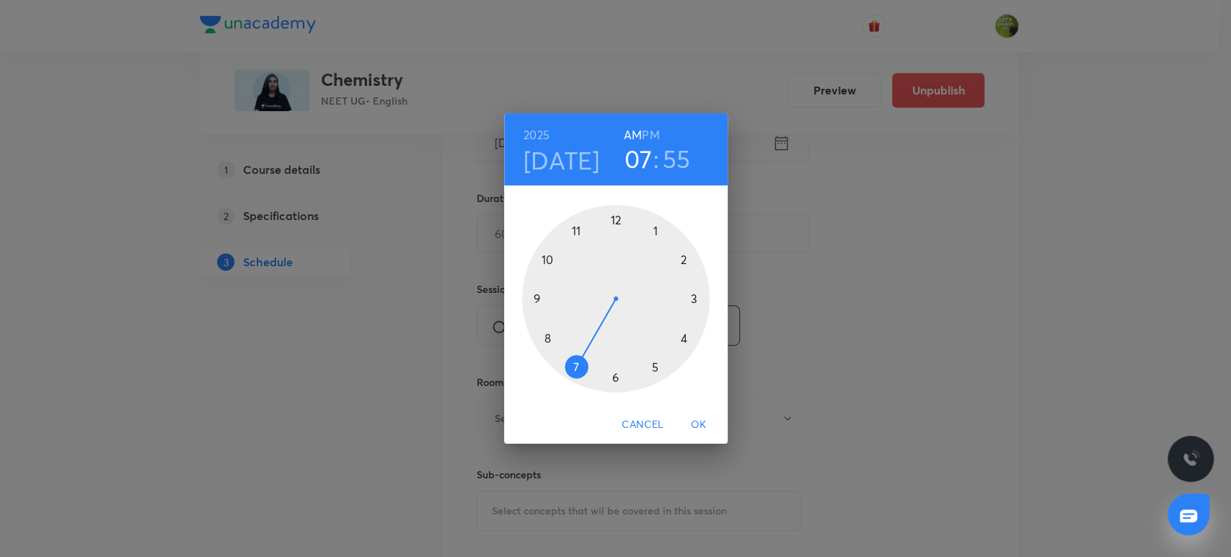
click at [658, 135] on h6 "PM" at bounding box center [650, 135] width 17 height 20
click at [634, 135] on h6 "AM" at bounding box center [633, 135] width 18 height 20
click at [579, 234] on div at bounding box center [615, 298] width 187 height 187
click at [549, 340] on div at bounding box center [615, 298] width 187 height 187
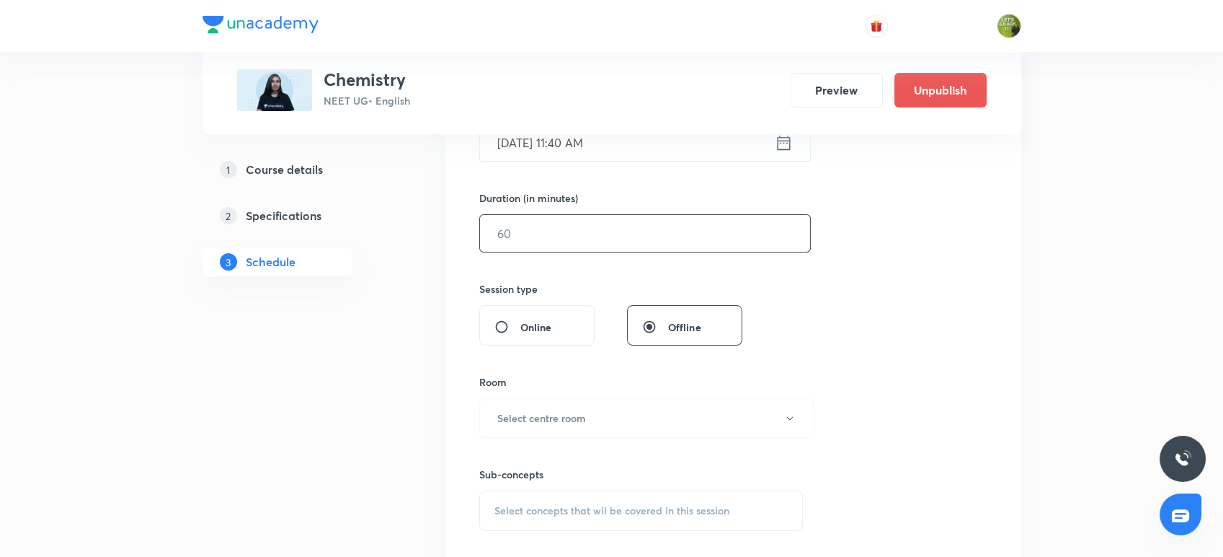
click at [559, 235] on input "text" at bounding box center [645, 233] width 330 height 37
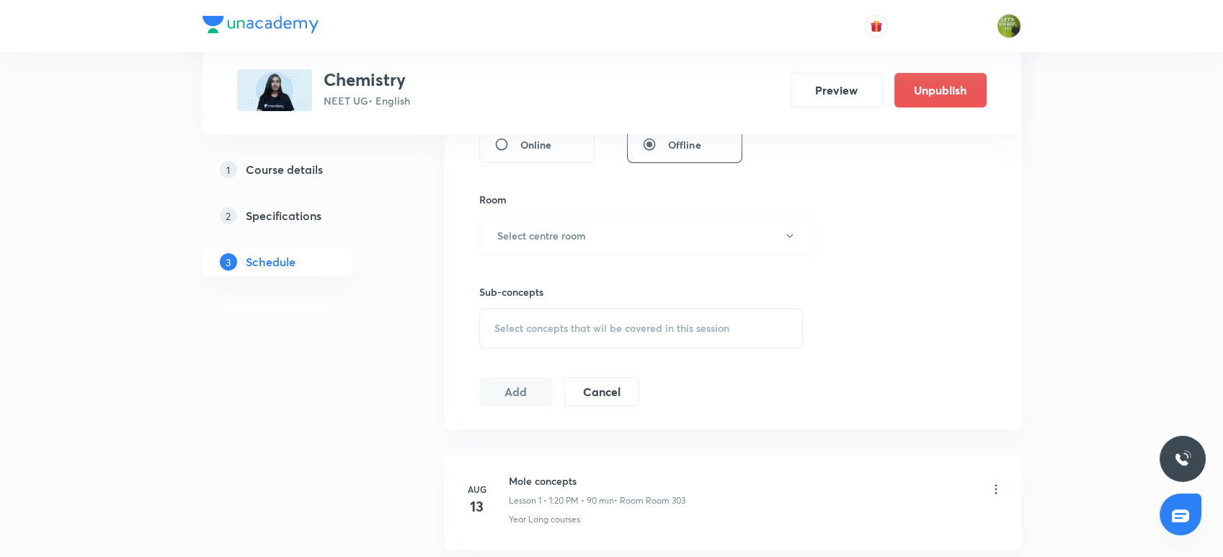
scroll to position [583, 0]
type input "90"
click at [557, 240] on h6 "Select centre room" at bounding box center [541, 235] width 89 height 15
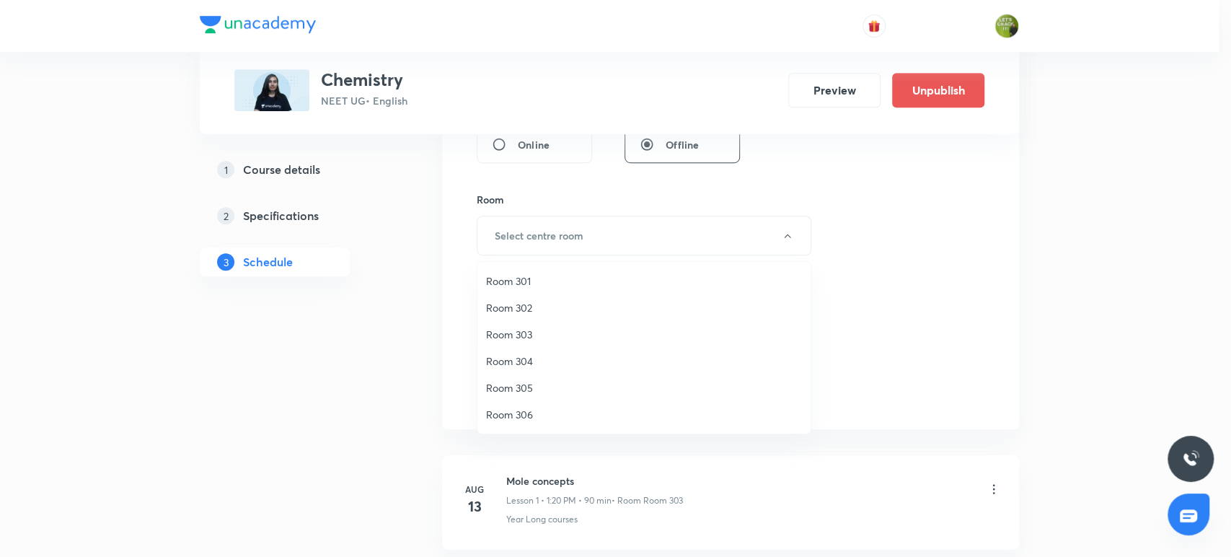
click at [520, 314] on span "Room 302" at bounding box center [644, 307] width 316 height 15
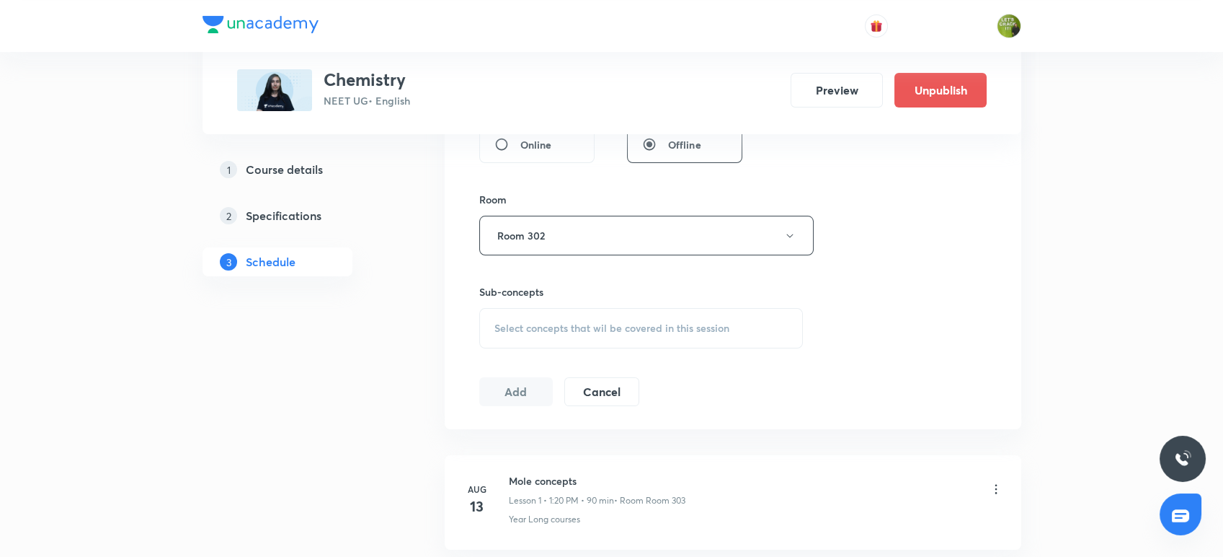
click at [525, 328] on span "Select concepts that wil be covered in this session" at bounding box center [612, 328] width 235 height 12
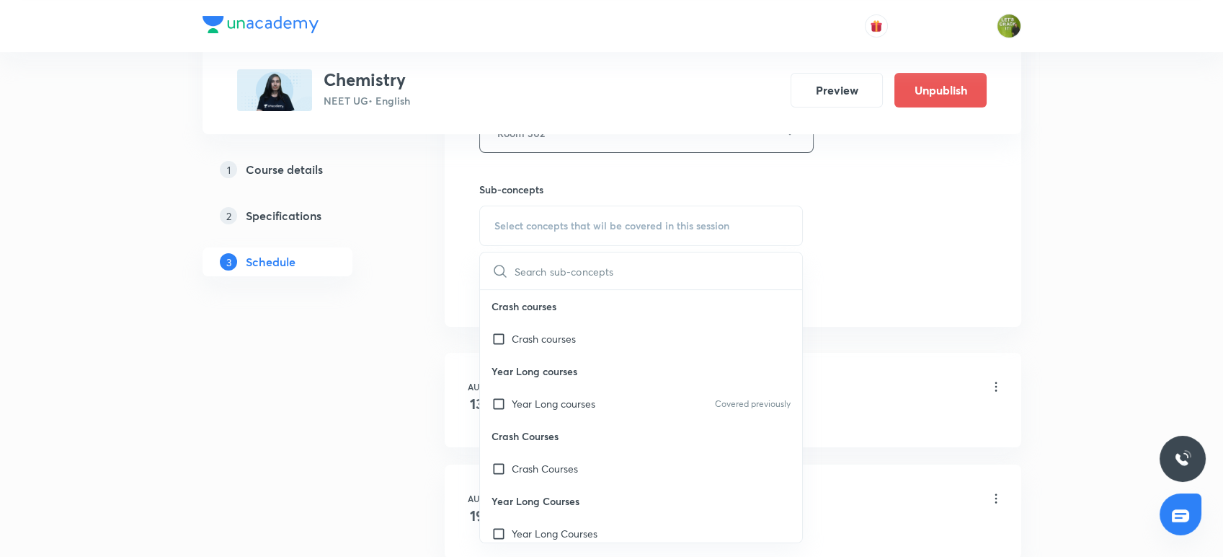
scroll to position [698, 0]
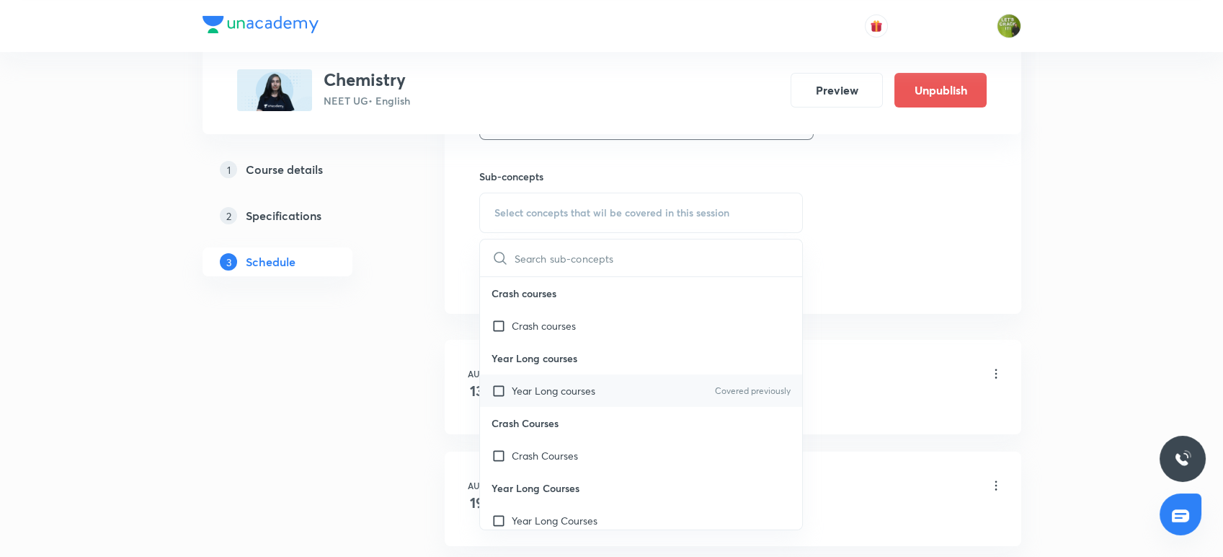
click at [524, 389] on p "Year Long courses" at bounding box center [554, 390] width 84 height 15
checkbox input "true"
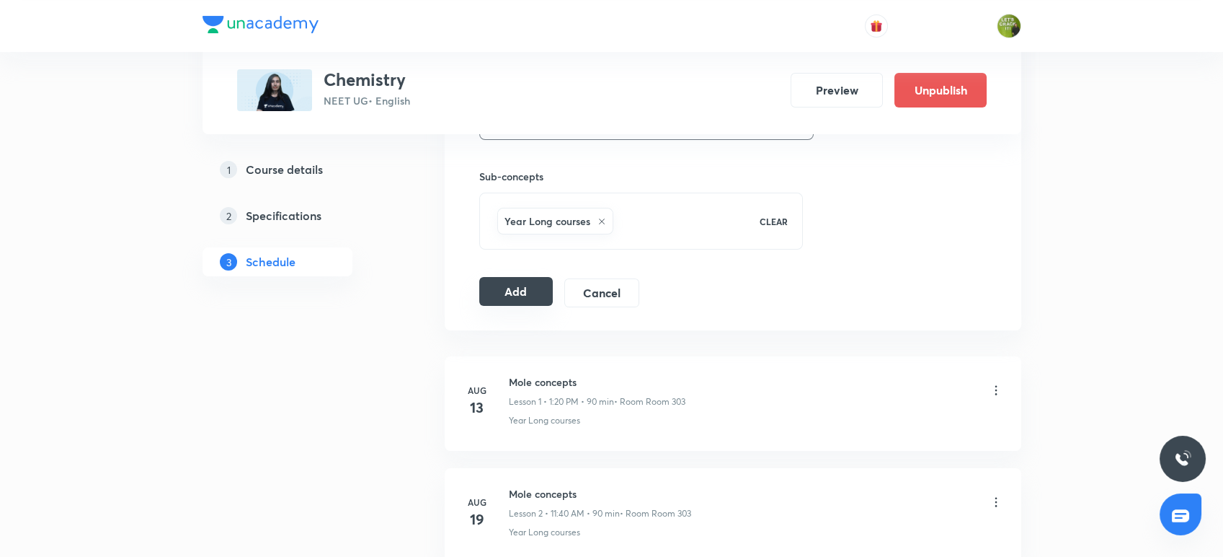
click at [494, 286] on button "Add" at bounding box center [516, 291] width 74 height 29
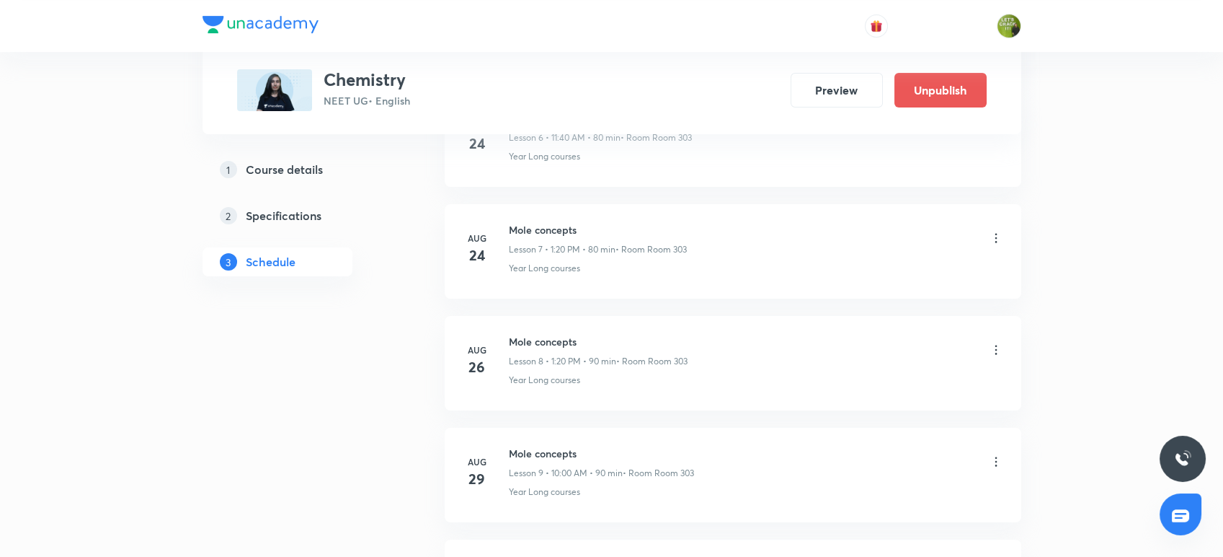
scroll to position [846, 0]
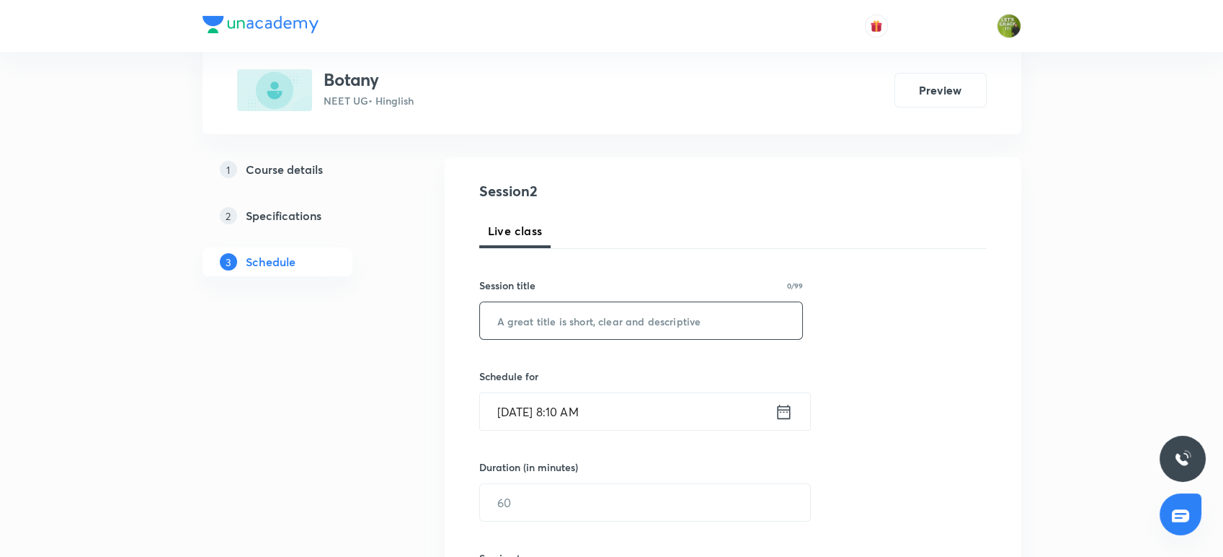
click at [565, 328] on input "text" at bounding box center [641, 320] width 323 height 37
type input "Respiration"
click at [773, 417] on input "Oct 4, 2025, 8:10 AM" at bounding box center [627, 411] width 295 height 37
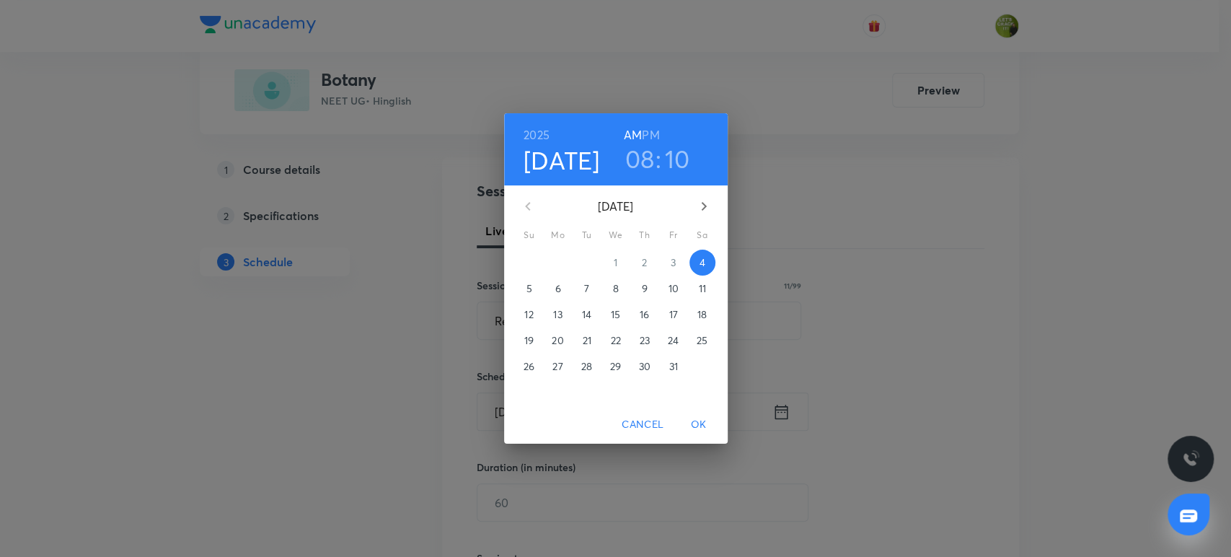
click at [643, 159] on h3 "08" at bounding box center [640, 158] width 30 height 30
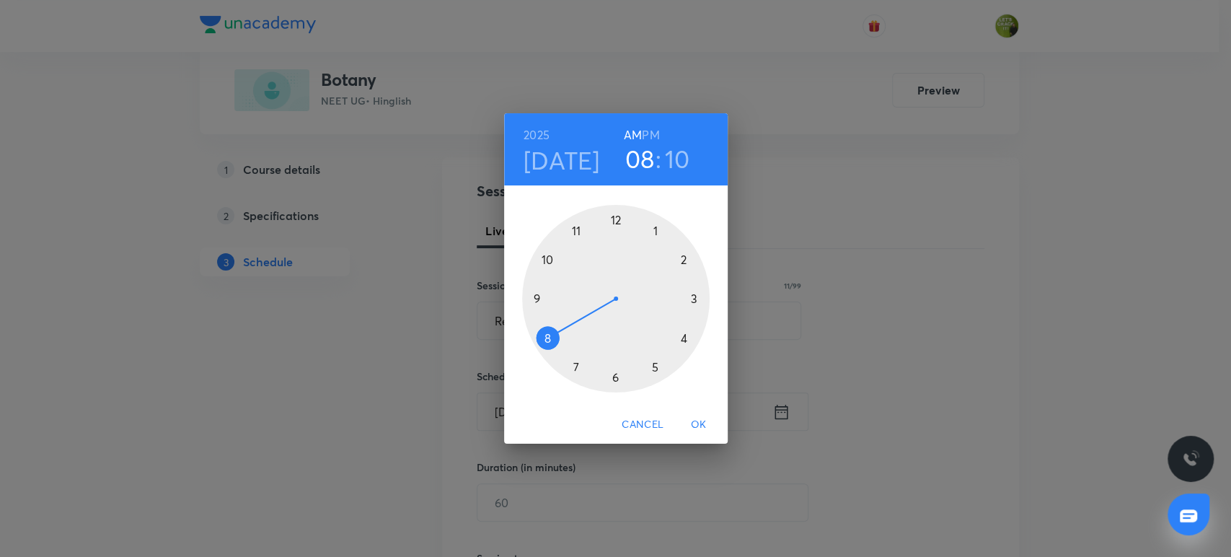
click at [548, 260] on div at bounding box center [615, 298] width 187 height 187
click at [619, 223] on div at bounding box center [615, 298] width 187 height 187
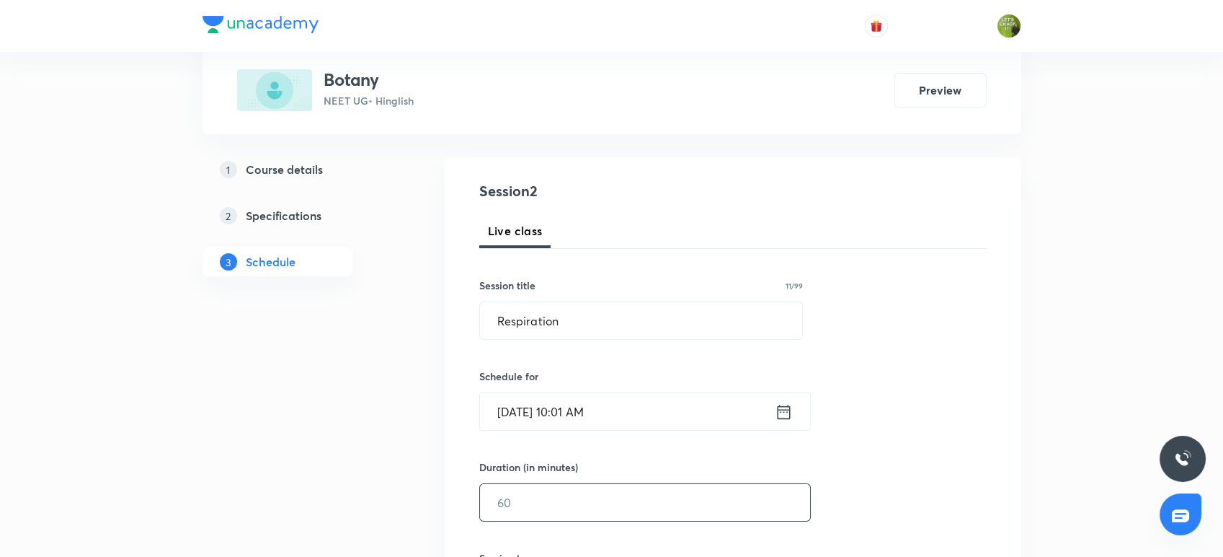
click at [543, 505] on input "text" at bounding box center [645, 502] width 330 height 37
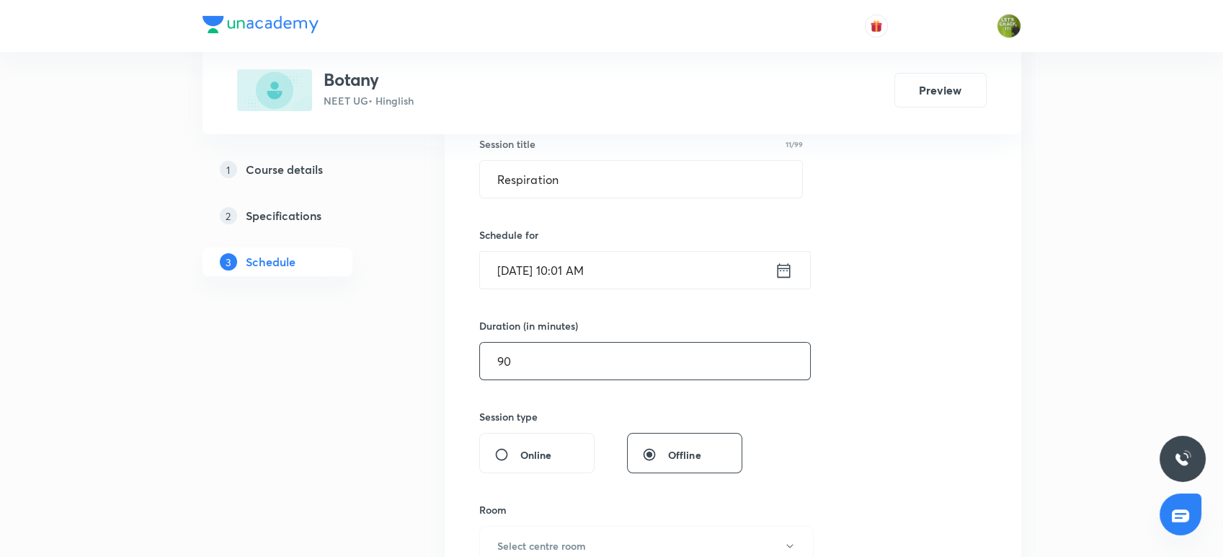
scroll to position [342, 0]
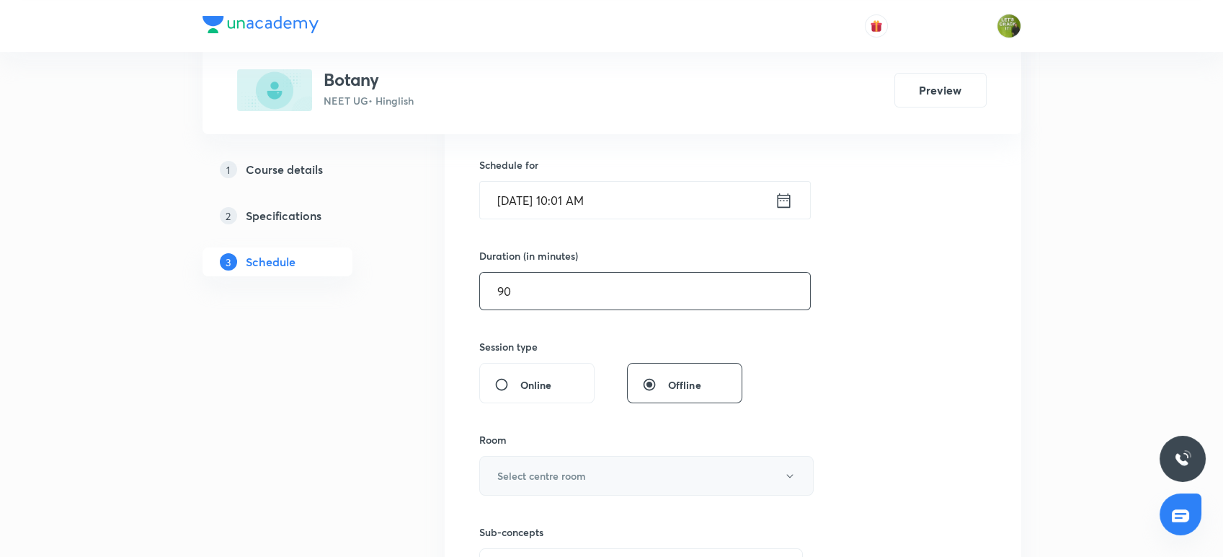
type input "90"
click at [534, 483] on button "Select centre room" at bounding box center [646, 476] width 335 height 40
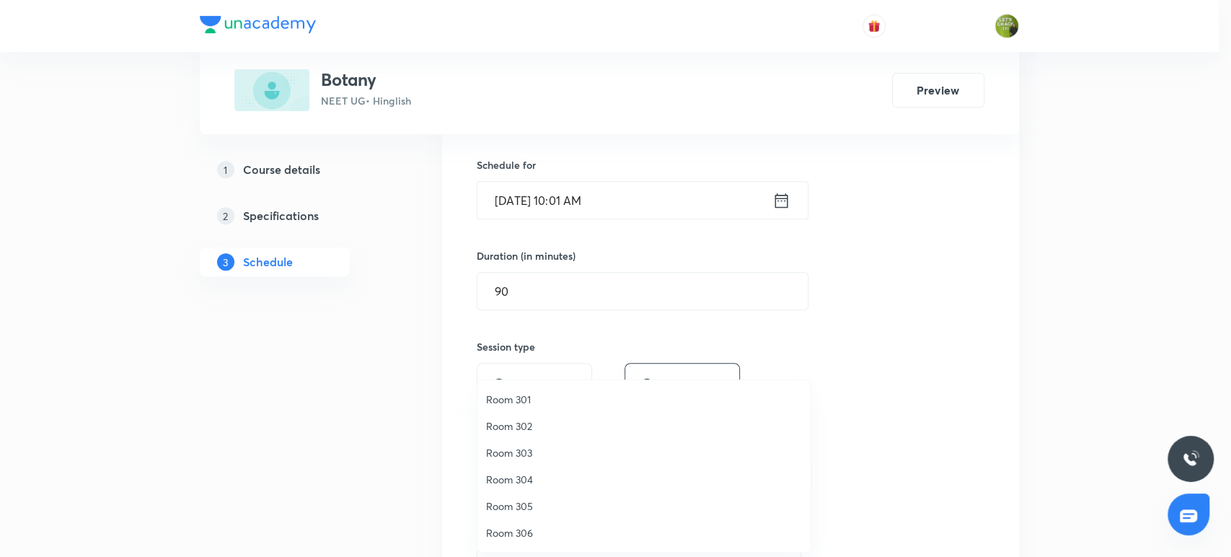
click at [534, 483] on span "Room 304" at bounding box center [644, 479] width 316 height 15
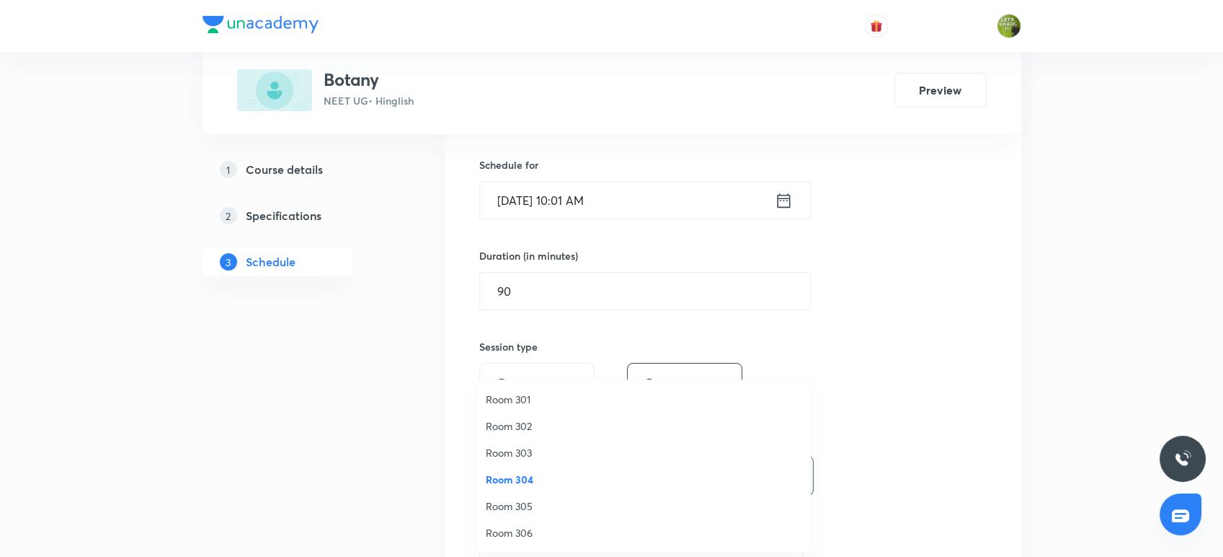
click at [534, 483] on span "Room 304" at bounding box center [644, 479] width 316 height 15
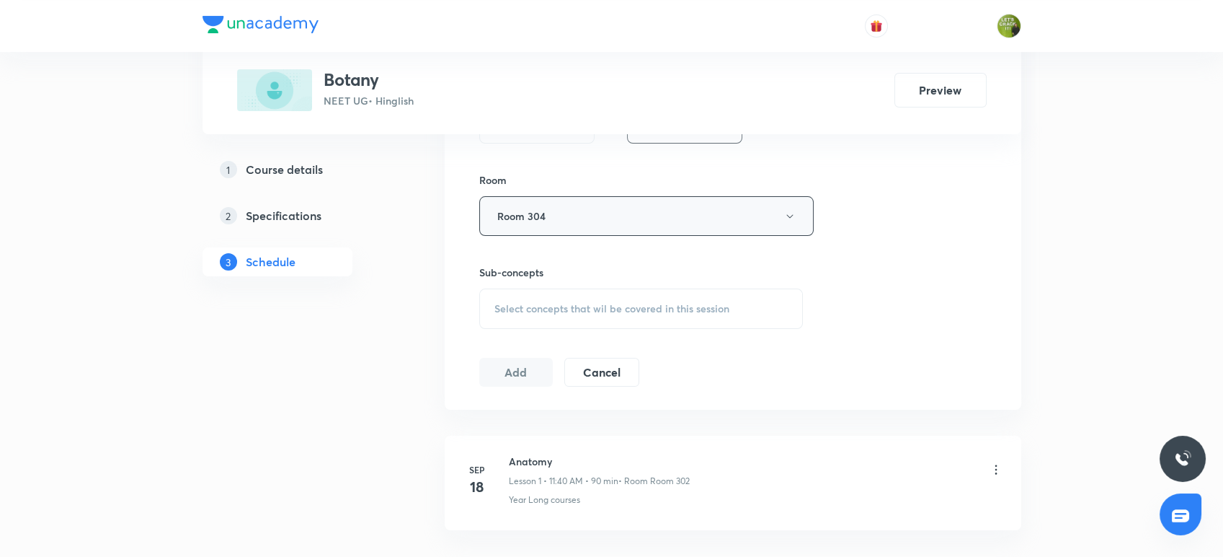
scroll to position [606, 0]
click at [566, 301] on span "Select concepts that wil be covered in this session" at bounding box center [612, 305] width 235 height 12
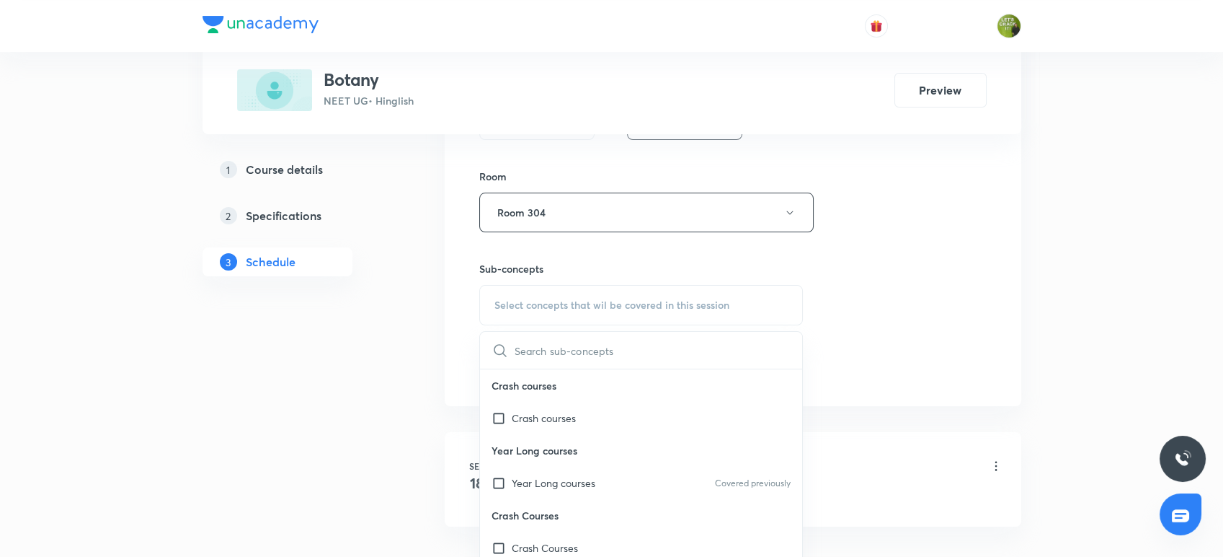
scroll to position [709, 0]
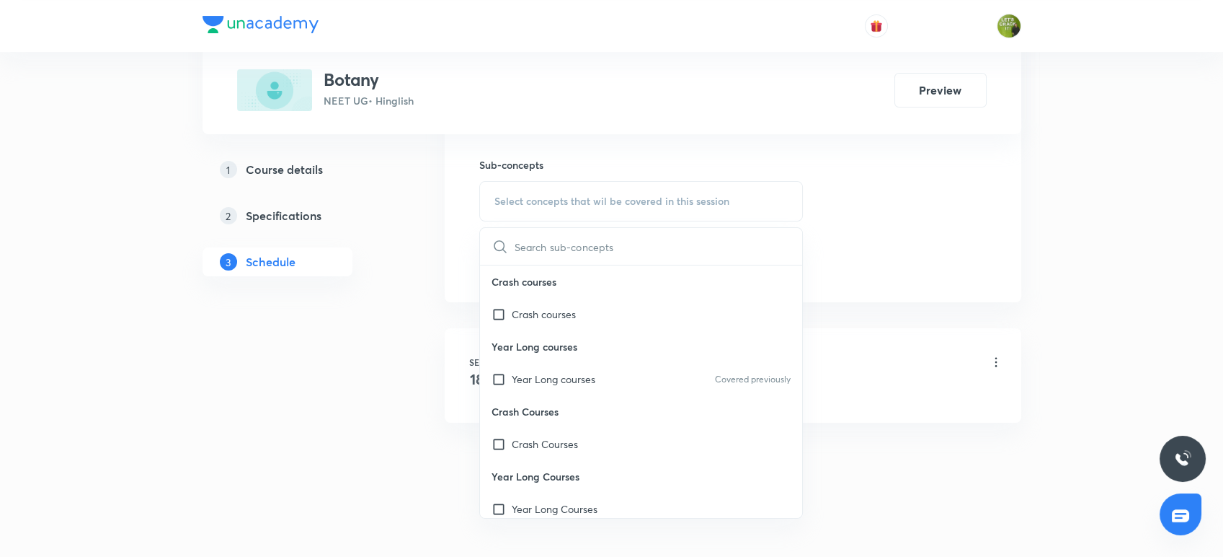
click at [497, 395] on p "Crash Courses" at bounding box center [641, 411] width 323 height 32
click at [503, 376] on input "checkbox" at bounding box center [502, 378] width 20 height 15
checkbox input "true"
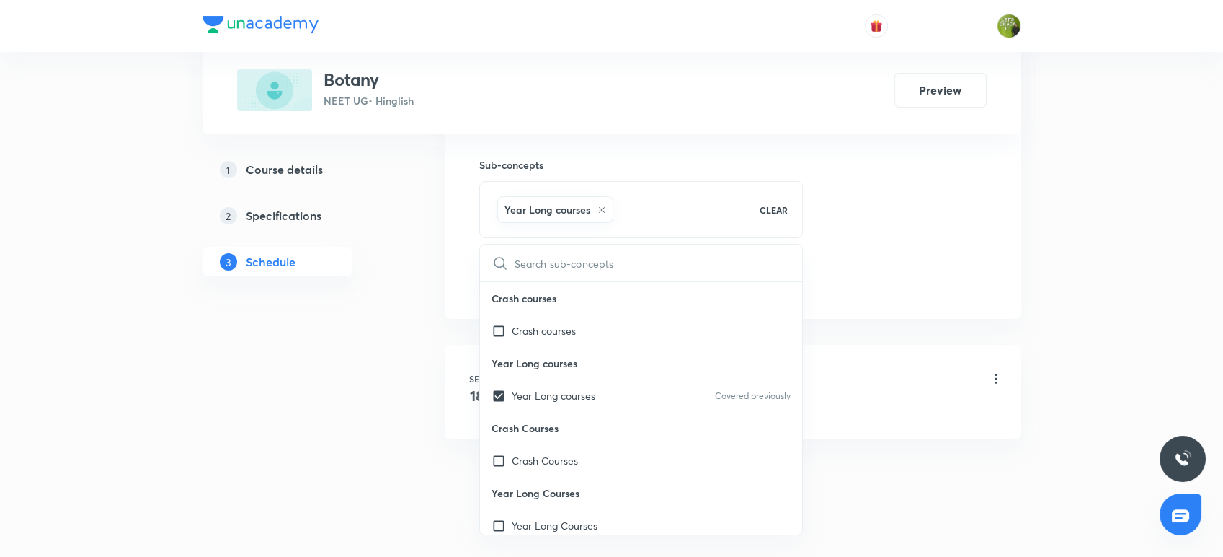
click at [373, 285] on div "1 Course details 2 Specifications 3 Schedule" at bounding box center [301, 224] width 196 height 138
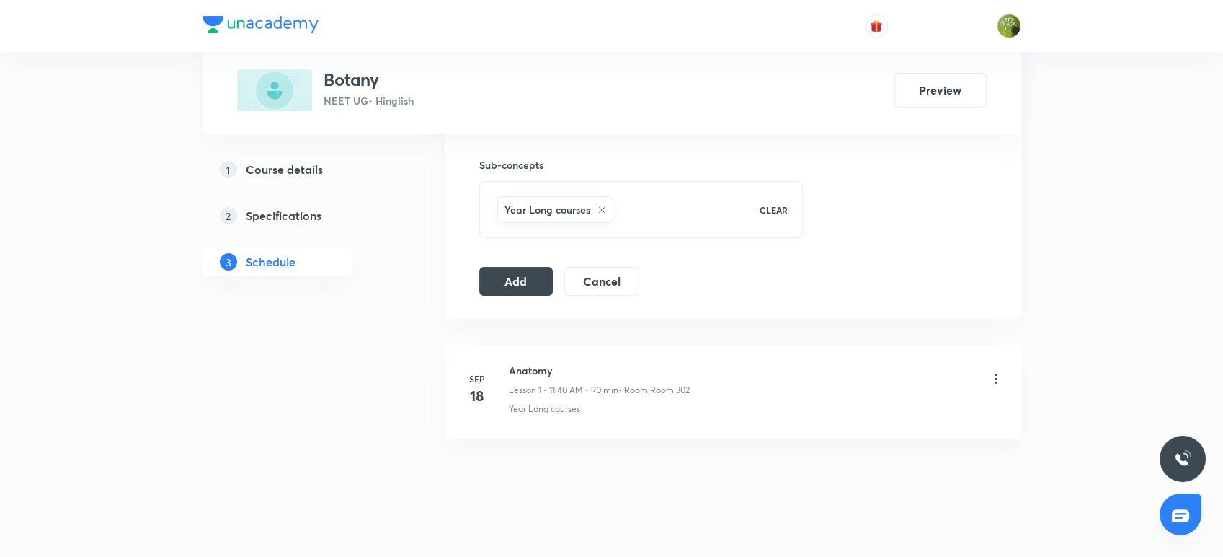
click at [512, 275] on button "Add" at bounding box center [516, 279] width 74 height 29
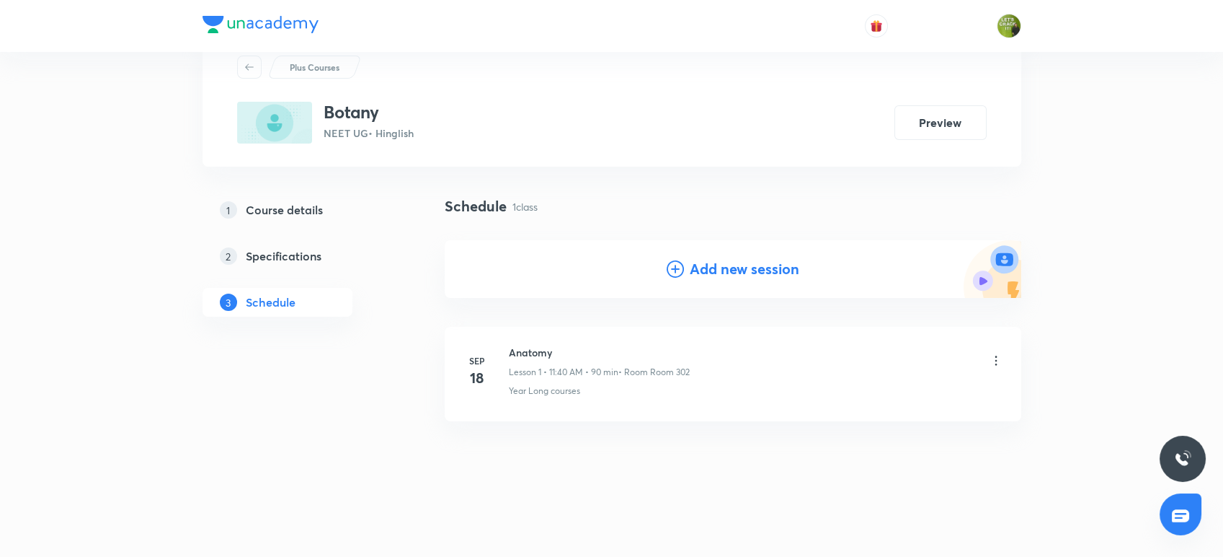
scroll to position [48, 0]
click at [20, 402] on div "Plus Courses Botany NEET UG • Hinglish Preview Unpublish 1 Course details 2 Spe…" at bounding box center [611, 310] width 1223 height 717
